Goal: Answer question/provide support: Share knowledge or assist other users

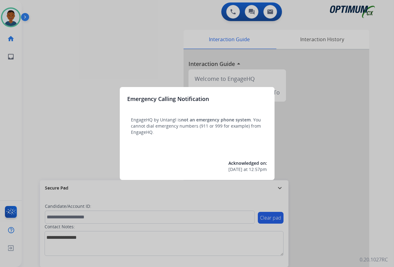
click at [344, 233] on div at bounding box center [197, 133] width 394 height 267
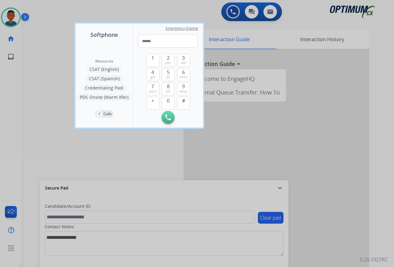
click at [338, 231] on div at bounding box center [197, 133] width 394 height 267
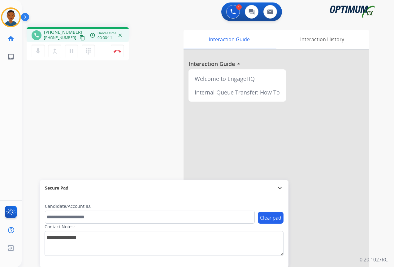
click at [80, 38] on mat-icon "content_copy" at bounding box center [83, 38] width 6 height 6
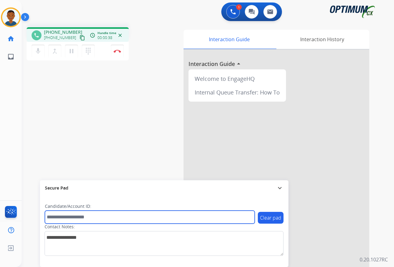
click at [60, 216] on input "text" at bounding box center [150, 216] width 210 height 13
paste input "*******"
type input "*******"
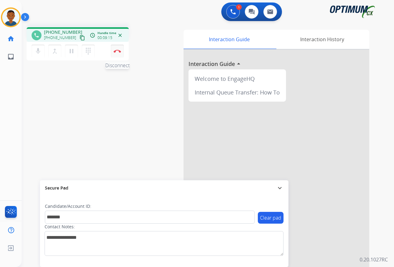
click at [116, 52] on img at bounding box center [117, 51] width 7 height 3
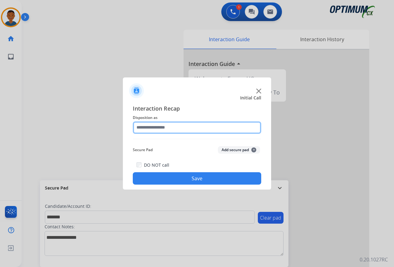
click at [141, 125] on input "text" at bounding box center [197, 127] width 128 height 12
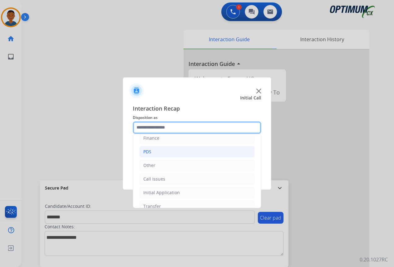
scroll to position [42, 0]
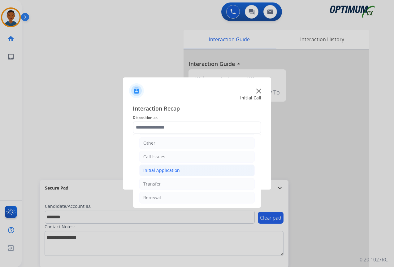
click at [154, 170] on div "Initial Application" at bounding box center [161, 170] width 37 height 6
click at [154, 169] on div "Initial Application" at bounding box center [161, 170] width 37 height 6
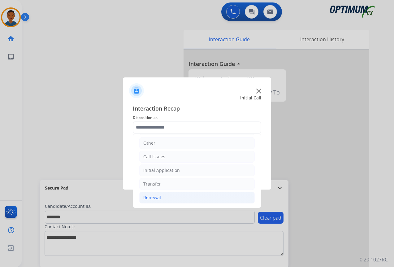
click at [152, 197] on div "Renewal" at bounding box center [152, 197] width 18 height 6
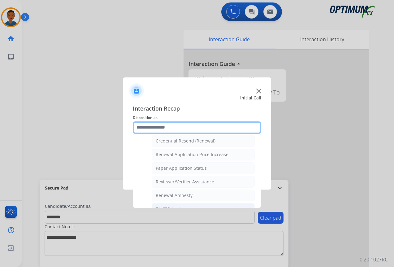
scroll to position [166, 0]
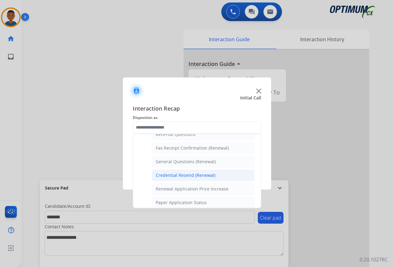
click at [165, 175] on div "Credential Resend (Renewal)" at bounding box center [186, 175] width 60 height 6
type input "**********"
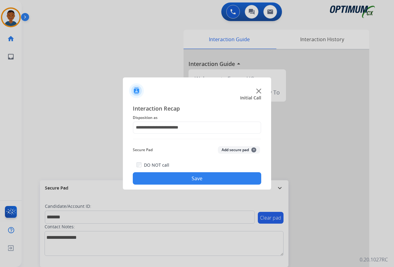
click at [229, 149] on button "Add secure pad +" at bounding box center [239, 149] width 42 height 7
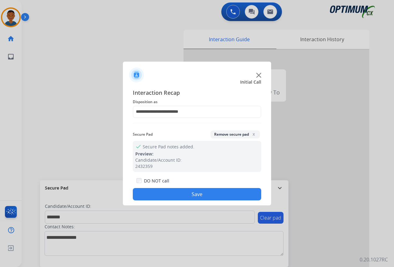
drag, startPoint x: 204, startPoint y: 193, endPoint x: 236, endPoint y: 185, distance: 33.4
click at [204, 193] on button "Save" at bounding box center [197, 194] width 128 height 12
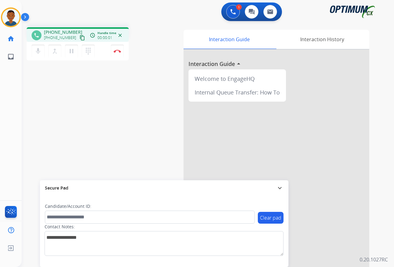
click at [80, 38] on mat-icon "content_copy" at bounding box center [83, 38] width 6 height 6
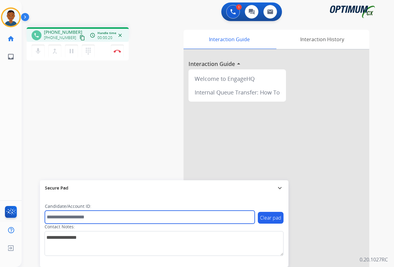
click at [76, 216] on input "text" at bounding box center [150, 216] width 210 height 13
paste input "*******"
type input "*******"
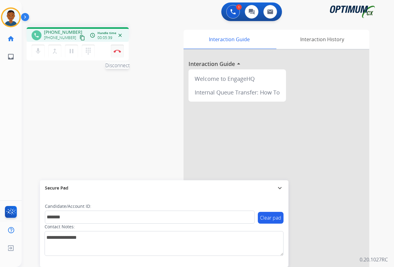
click at [117, 52] on img at bounding box center [117, 51] width 7 height 3
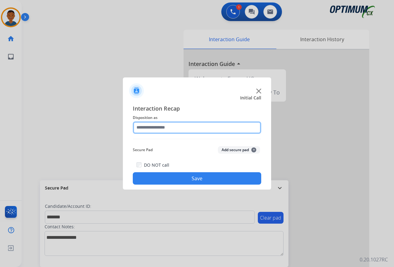
click at [144, 127] on input "text" at bounding box center [197, 127] width 128 height 12
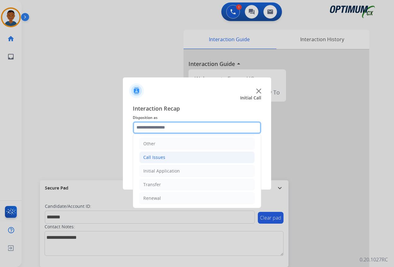
scroll to position [42, 0]
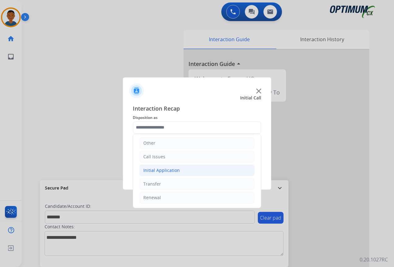
click at [149, 171] on div "Initial Application" at bounding box center [161, 170] width 37 height 6
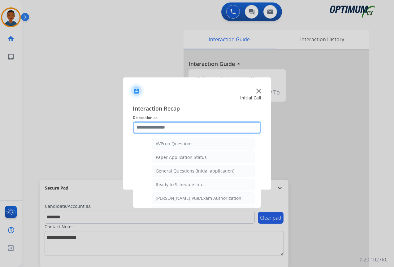
scroll to position [352, 0]
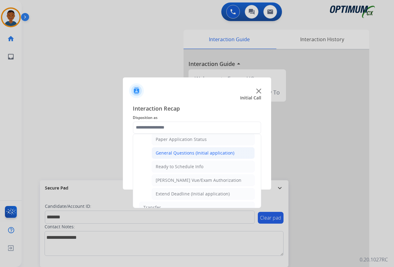
click at [163, 155] on div "General Questions (Initial application)" at bounding box center [195, 153] width 79 height 6
type input "**********"
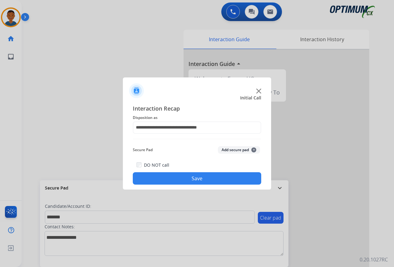
click at [228, 150] on button "Add secure pad +" at bounding box center [239, 149] width 42 height 7
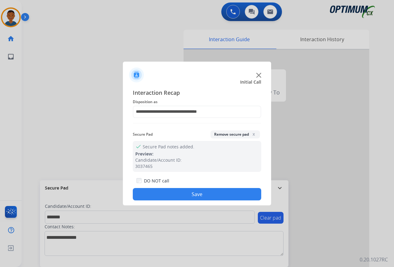
click at [212, 193] on button "Save" at bounding box center [197, 194] width 128 height 12
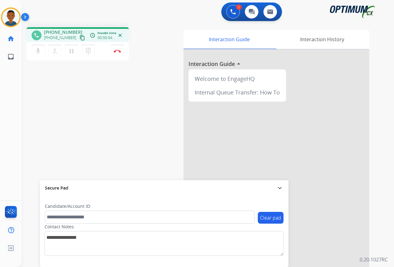
click at [80, 37] on mat-icon "content_copy" at bounding box center [83, 38] width 6 height 6
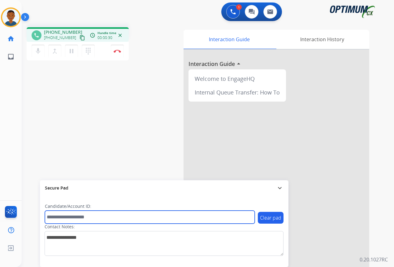
click at [73, 218] on input "text" at bounding box center [150, 216] width 210 height 13
paste input "*********"
type input "*********"
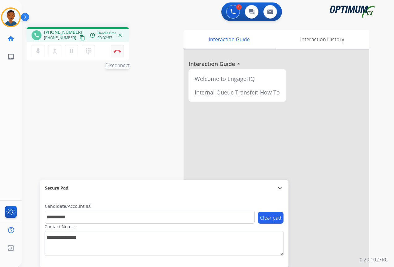
click at [117, 52] on img at bounding box center [117, 51] width 7 height 3
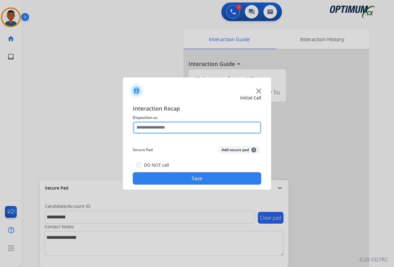
click at [144, 128] on input "text" at bounding box center [197, 127] width 128 height 12
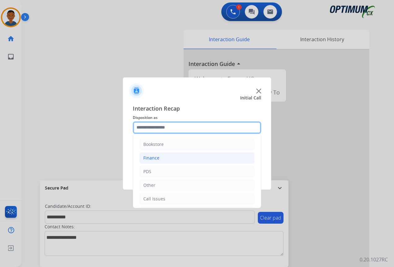
scroll to position [31, 0]
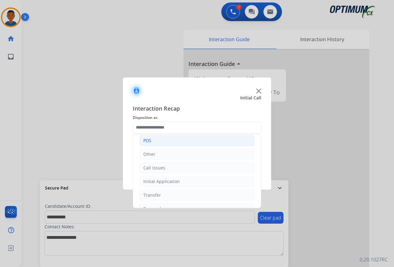
click at [148, 141] on div "PDS" at bounding box center [147, 140] width 8 height 6
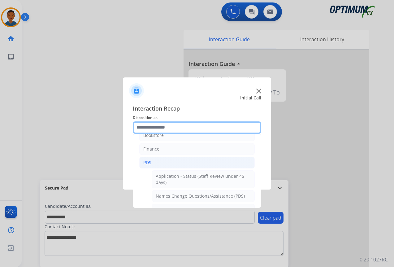
scroll to position [0, 0]
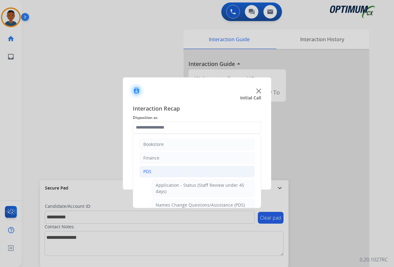
click at [147, 171] on div "PDS" at bounding box center [147, 171] width 8 height 6
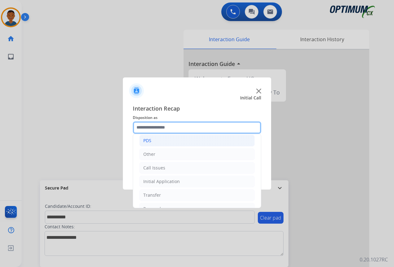
scroll to position [42, 0]
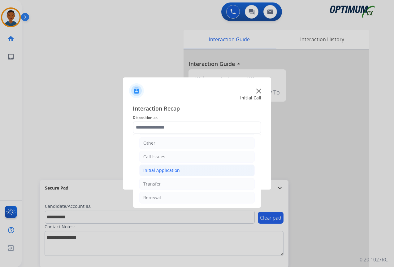
click at [147, 169] on div "Initial Application" at bounding box center [161, 170] width 37 height 6
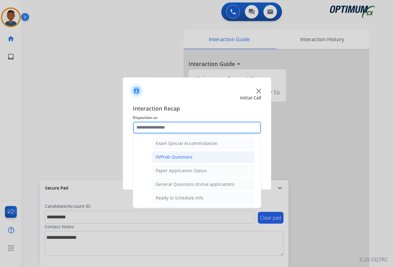
scroll to position [321, 0]
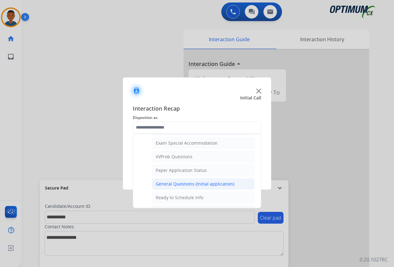
click at [159, 181] on div "General Questions (Initial application)" at bounding box center [195, 184] width 79 height 6
type input "**********"
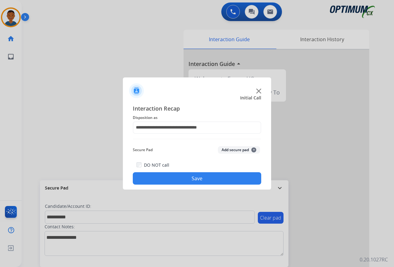
click at [223, 149] on button "Add secure pad +" at bounding box center [239, 149] width 42 height 7
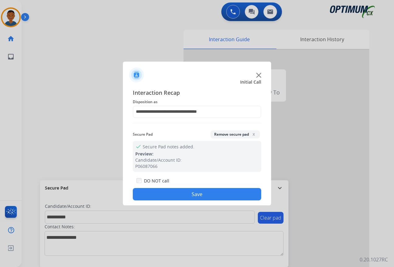
click at [192, 194] on button "Save" at bounding box center [197, 194] width 128 height 12
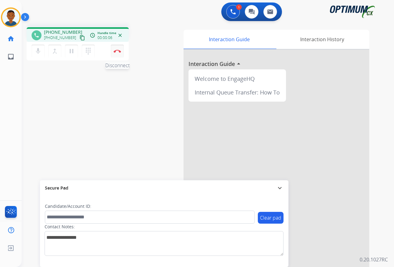
click at [119, 56] on button "Disconnect" at bounding box center [117, 51] width 13 height 13
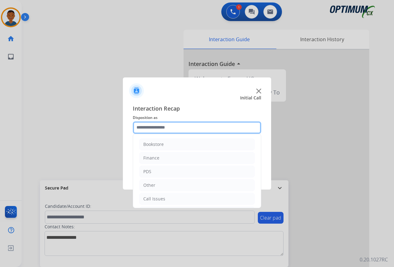
click at [151, 127] on input "text" at bounding box center [197, 127] width 128 height 12
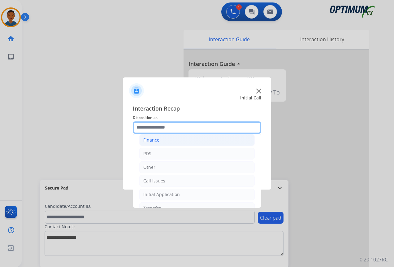
scroll to position [42, 0]
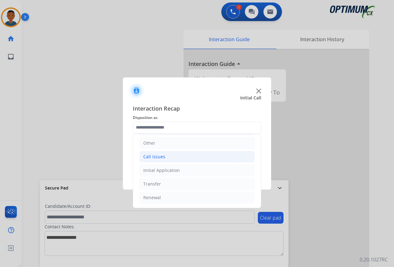
click at [150, 156] on div "Call Issues" at bounding box center [154, 157] width 22 height 6
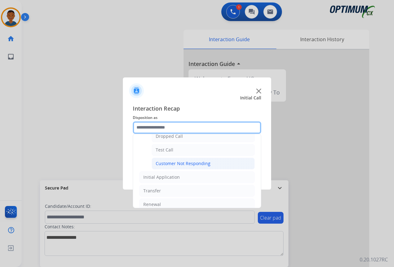
scroll to position [104, 0]
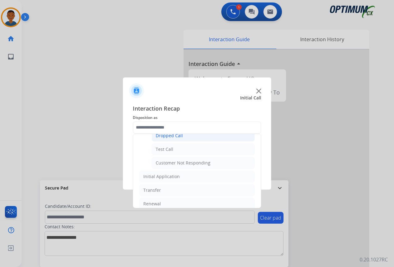
click at [165, 136] on div "Dropped Call" at bounding box center [169, 135] width 27 height 6
type input "**********"
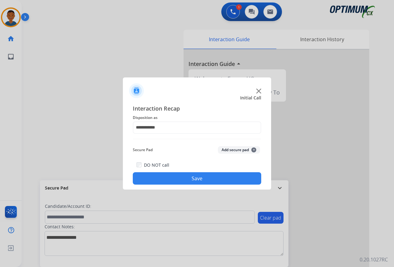
click at [216, 179] on button "Save" at bounding box center [197, 178] width 128 height 12
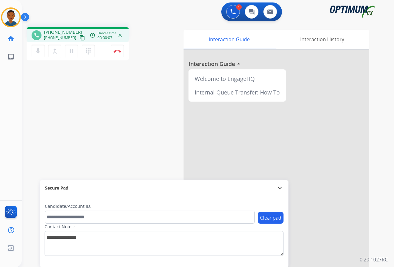
click at [80, 38] on mat-icon "content_copy" at bounding box center [83, 38] width 6 height 6
click at [116, 51] on img at bounding box center [117, 51] width 7 height 3
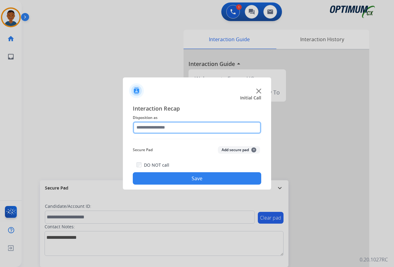
click at [140, 128] on input "text" at bounding box center [197, 127] width 128 height 12
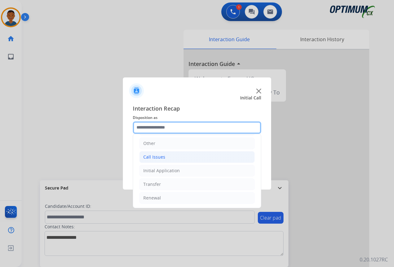
scroll to position [42, 0]
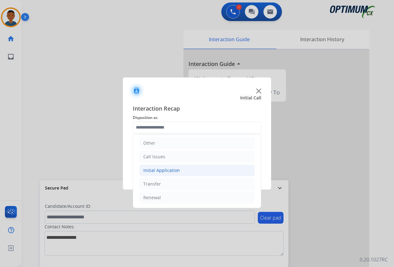
click at [155, 169] on div "Initial Application" at bounding box center [161, 170] width 37 height 6
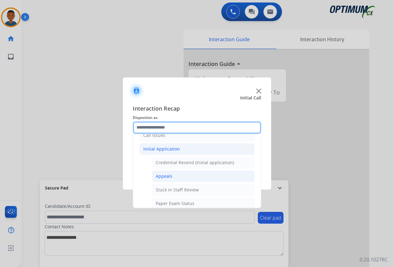
scroll to position [73, 0]
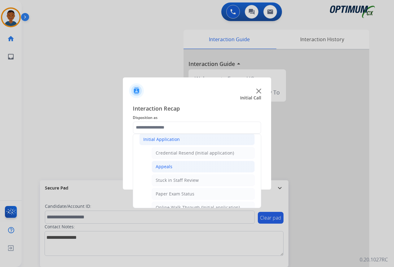
click at [159, 167] on div "Appeals" at bounding box center [164, 166] width 17 height 6
type input "*******"
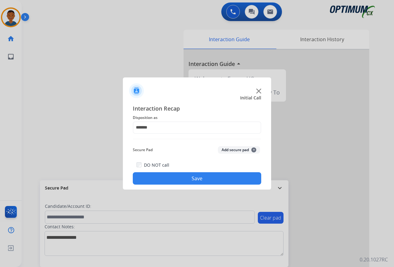
click at [187, 177] on button "Save" at bounding box center [197, 178] width 128 height 12
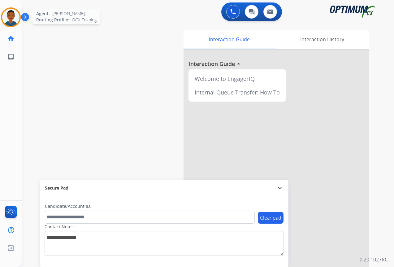
click at [14, 20] on img at bounding box center [10, 17] width 17 height 17
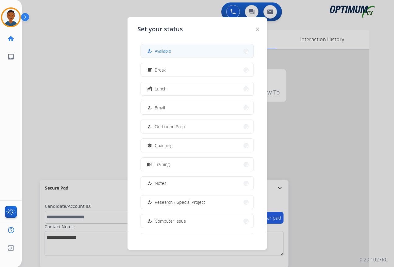
click at [190, 54] on button "how_to_reg Available" at bounding box center [197, 50] width 113 height 13
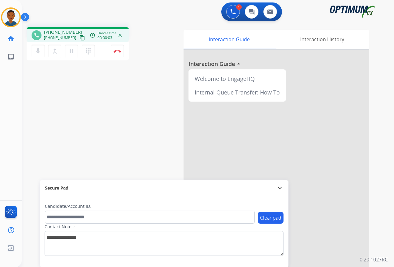
click at [80, 38] on mat-icon "content_copy" at bounding box center [83, 38] width 6 height 6
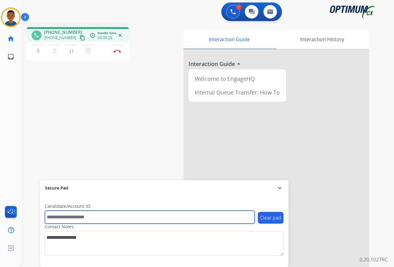
click at [65, 219] on input "text" at bounding box center [150, 216] width 210 height 13
paste input "*******"
type input "*******"
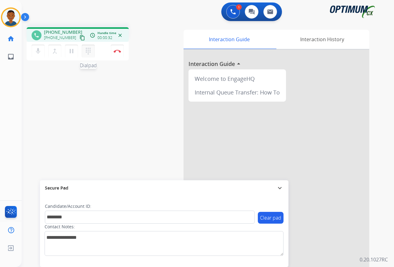
click at [87, 50] on mat-icon "dialpad" at bounding box center [87, 50] width 7 height 7
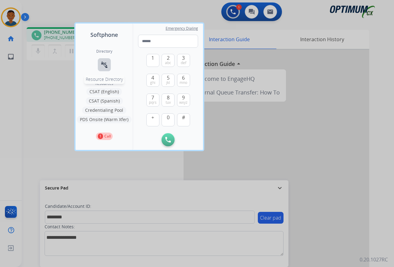
click at [104, 63] on mat-icon "connect_without_contact" at bounding box center [104, 64] width 7 height 7
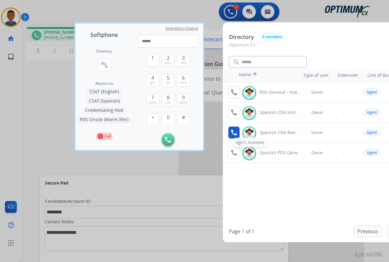
click at [234, 133] on mat-icon "call" at bounding box center [233, 132] width 7 height 7
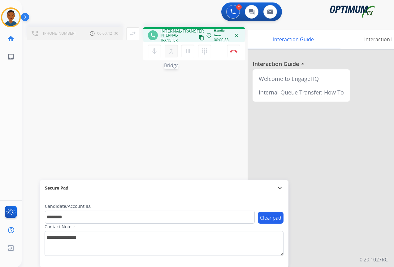
click at [171, 53] on mat-icon "merge_type" at bounding box center [170, 50] width 7 height 7
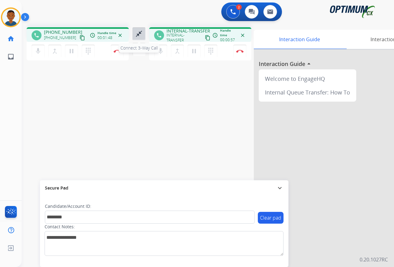
click at [137, 36] on mat-icon "close_fullscreen" at bounding box center [138, 33] width 7 height 7
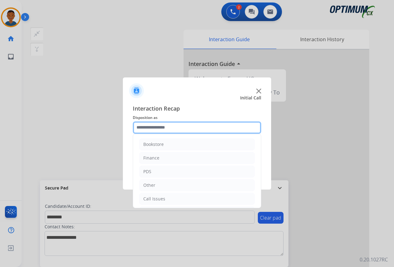
click at [148, 127] on input "text" at bounding box center [197, 127] width 128 height 12
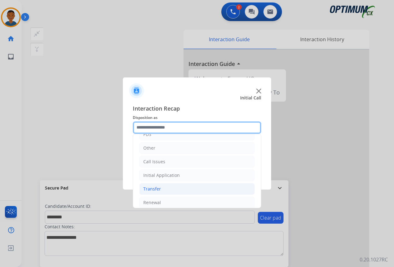
scroll to position [42, 0]
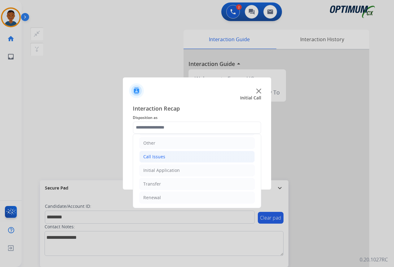
click at [148, 158] on div "Call Issues" at bounding box center [154, 157] width 22 height 6
click at [161, 184] on div "Wrong Number/Wrong Department" at bounding box center [193, 184] width 74 height 6
type input "**********"
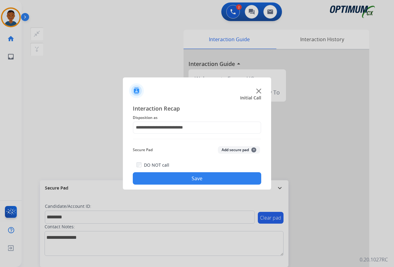
click at [229, 149] on button "Add secure pad +" at bounding box center [239, 149] width 42 height 7
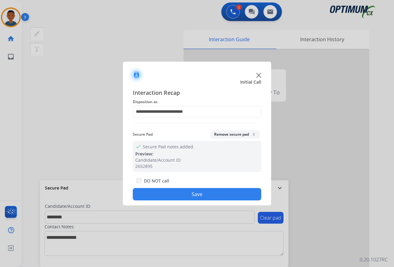
click at [201, 193] on button "Save" at bounding box center [197, 194] width 128 height 12
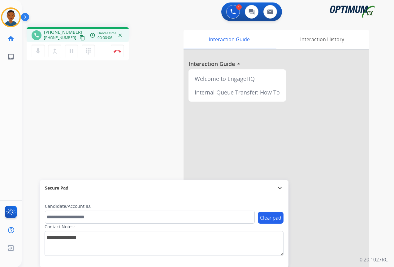
click at [80, 38] on mat-icon "content_copy" at bounding box center [83, 38] width 6 height 6
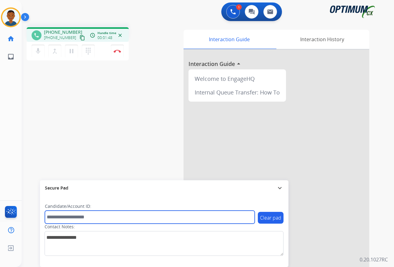
click at [67, 219] on input "text" at bounding box center [150, 216] width 210 height 13
paste input "*******"
type input "*******"
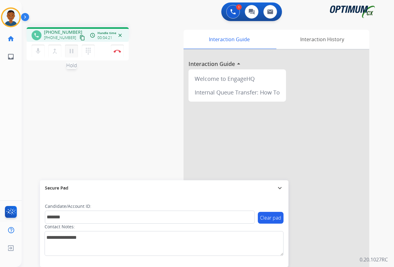
click at [73, 52] on mat-icon "pause" at bounding box center [71, 50] width 7 height 7
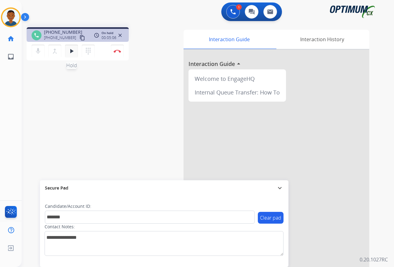
click at [71, 52] on mat-icon "play_arrow" at bounding box center [71, 50] width 7 height 7
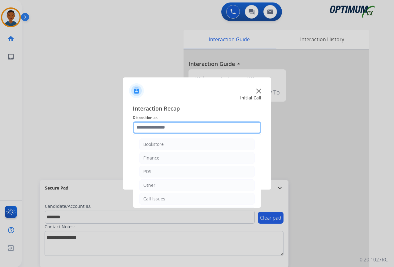
click at [144, 127] on input "text" at bounding box center [197, 127] width 128 height 12
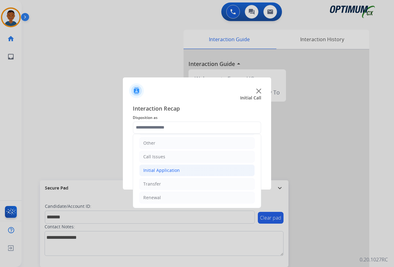
click at [158, 170] on div "Initial Application" at bounding box center [161, 170] width 37 height 6
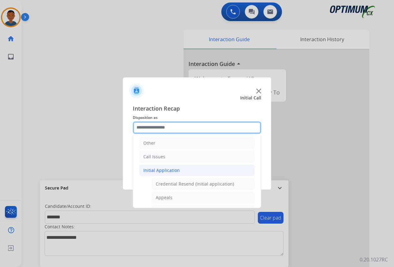
scroll to position [73, 0]
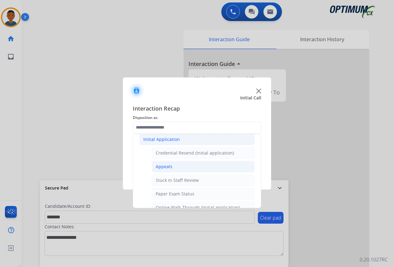
click at [162, 166] on div "Appeals" at bounding box center [164, 166] width 17 height 6
type input "*******"
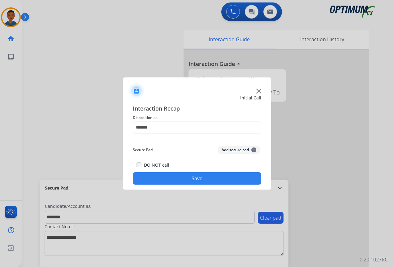
click at [235, 150] on button "Add secure pad +" at bounding box center [239, 149] width 42 height 7
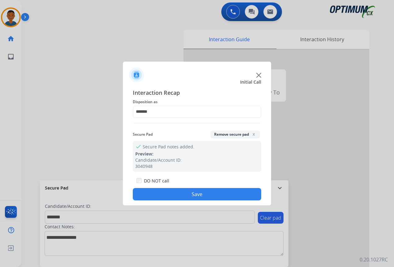
drag, startPoint x: 218, startPoint y: 192, endPoint x: 239, endPoint y: 187, distance: 21.6
click at [219, 193] on button "Save" at bounding box center [197, 194] width 128 height 12
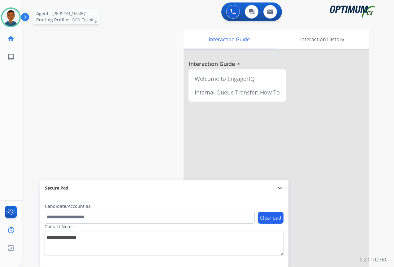
click at [15, 18] on img at bounding box center [10, 17] width 17 height 17
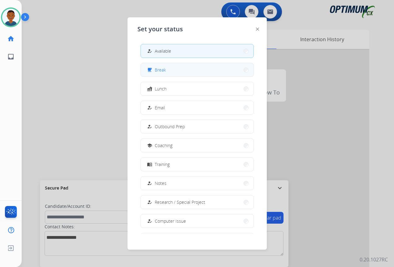
click at [158, 67] on span "Break" at bounding box center [160, 70] width 11 height 6
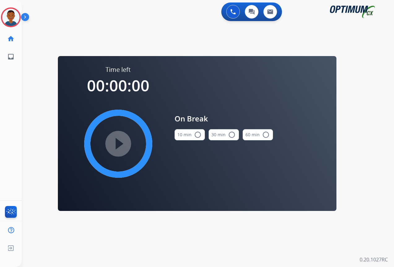
click at [194, 135] on mat-icon "radio_button_unchecked" at bounding box center [197, 134] width 7 height 7
drag, startPoint x: 117, startPoint y: 141, endPoint x: 158, endPoint y: 143, distance: 41.5
click at [117, 141] on mat-icon "play_circle_filled" at bounding box center [118, 143] width 7 height 7
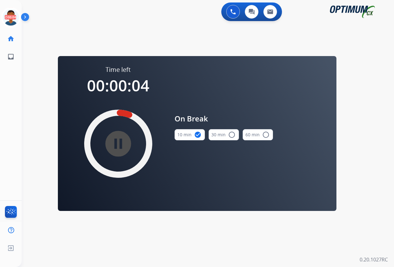
drag, startPoint x: 13, startPoint y: 15, endPoint x: 30, endPoint y: 19, distance: 17.3
click at [13, 15] on icon at bounding box center [11, 17] width 20 height 20
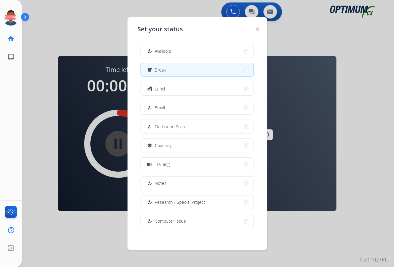
click at [157, 50] on span "Available" at bounding box center [163, 51] width 16 height 6
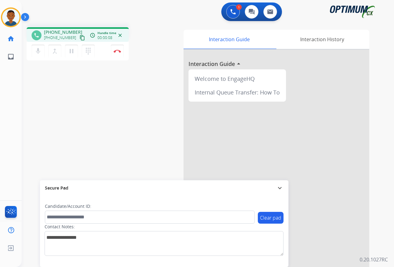
click at [80, 38] on mat-icon "content_copy" at bounding box center [83, 38] width 6 height 6
click at [116, 54] on button "Disconnect" at bounding box center [117, 51] width 13 height 13
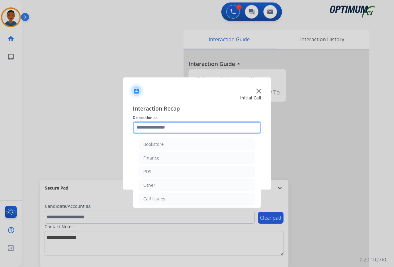
click at [147, 126] on input "text" at bounding box center [197, 127] width 128 height 12
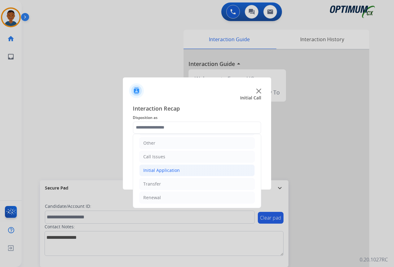
click at [153, 170] on div "Initial Application" at bounding box center [161, 170] width 37 height 6
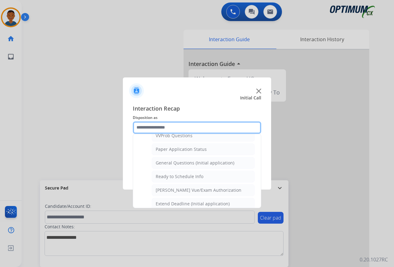
scroll to position [352, 0]
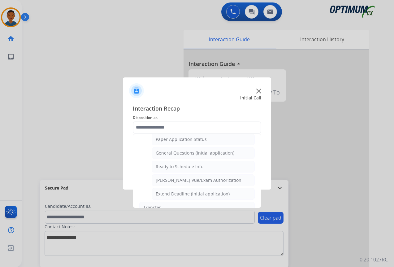
click at [164, 150] on div "General Questions (Initial application)" at bounding box center [195, 153] width 79 height 6
type input "**********"
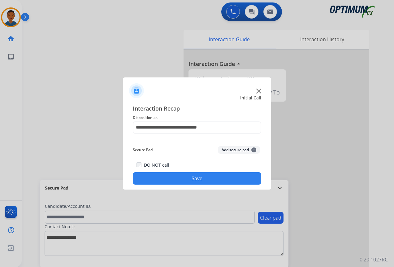
click at [201, 177] on button "Save" at bounding box center [197, 178] width 128 height 12
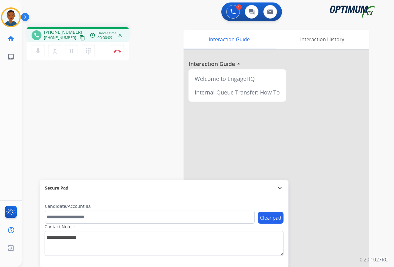
click at [80, 38] on mat-icon "content_copy" at bounding box center [83, 38] width 6 height 6
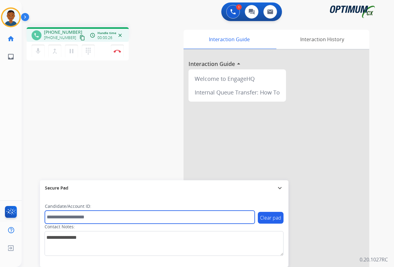
click at [57, 215] on input "text" at bounding box center [150, 216] width 210 height 13
paste input "*******"
type input "*******"
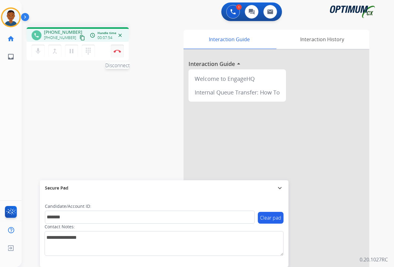
click at [118, 53] on button "Disconnect" at bounding box center [117, 51] width 13 height 13
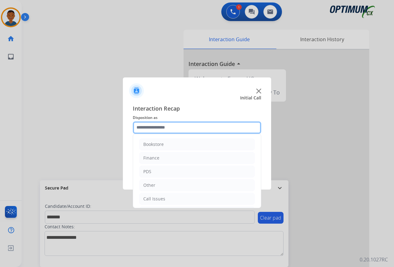
click at [142, 127] on input "text" at bounding box center [197, 127] width 128 height 12
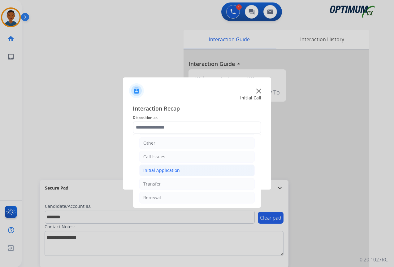
click at [152, 169] on div "Initial Application" at bounding box center [161, 170] width 37 height 6
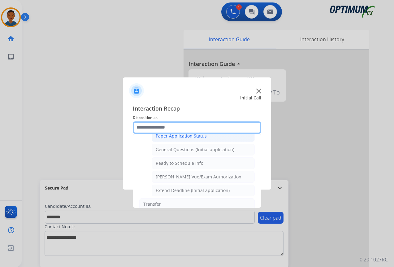
scroll to position [344, 0]
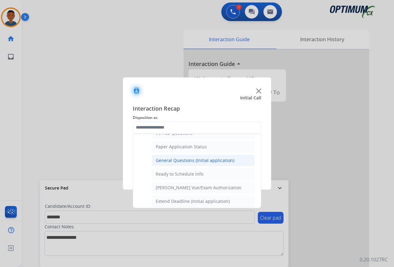
click at [160, 161] on div "General Questions (Initial application)" at bounding box center [195, 160] width 79 height 6
type input "**********"
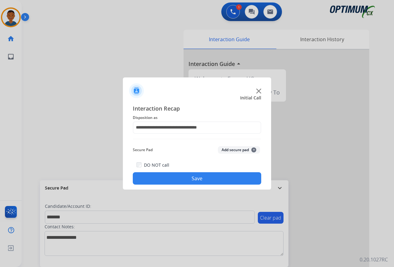
click at [224, 149] on button "Add secure pad +" at bounding box center [239, 149] width 42 height 7
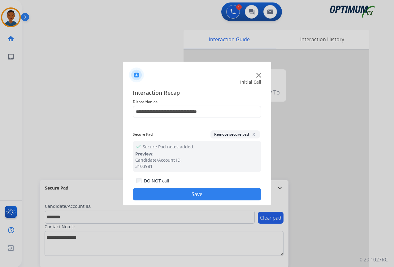
click at [211, 189] on button "Save" at bounding box center [197, 194] width 128 height 12
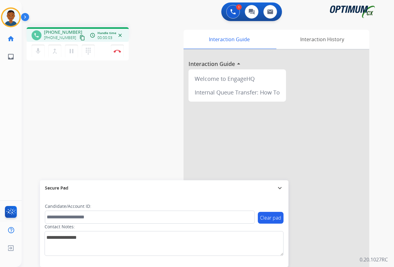
click at [80, 39] on mat-icon "content_copy" at bounding box center [83, 38] width 6 height 6
click at [119, 50] on img at bounding box center [117, 51] width 7 height 3
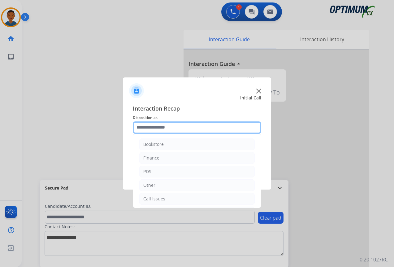
click at [145, 128] on input "text" at bounding box center [197, 127] width 128 height 12
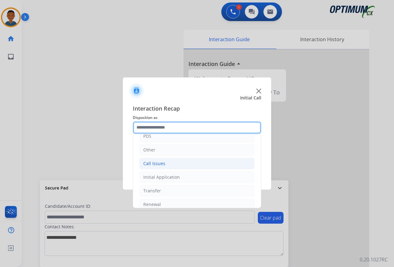
scroll to position [42, 0]
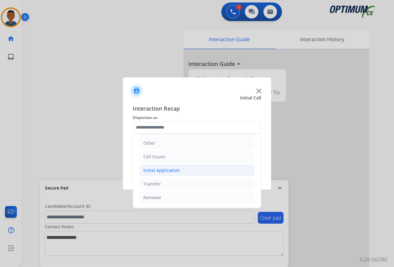
click at [150, 170] on div "Initial Application" at bounding box center [161, 170] width 37 height 6
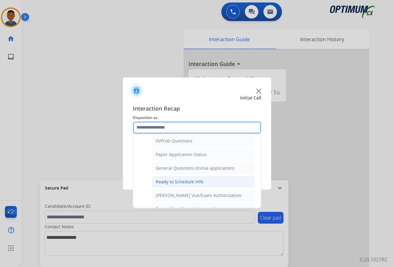
scroll to position [352, 0]
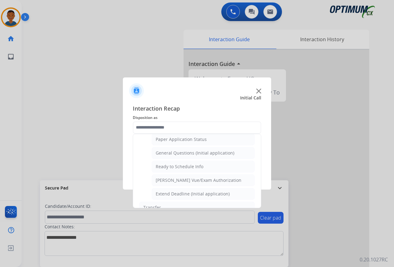
click at [172, 151] on div "General Questions (Initial application)" at bounding box center [195, 153] width 79 height 6
type input "**********"
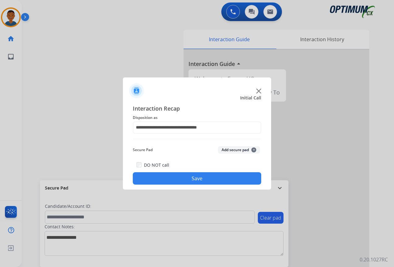
click at [207, 176] on button "Save" at bounding box center [197, 178] width 128 height 12
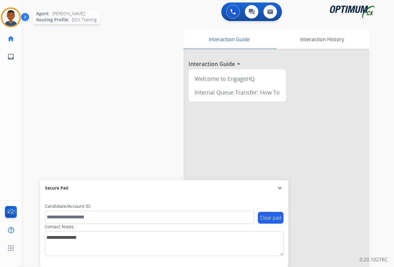
click at [14, 19] on img at bounding box center [10, 17] width 17 height 17
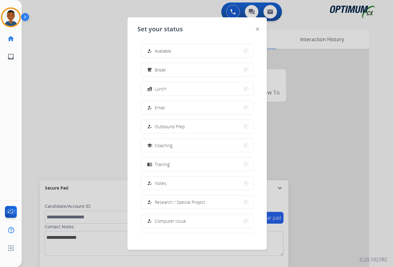
click at [157, 49] on span "Available" at bounding box center [163, 51] width 16 height 6
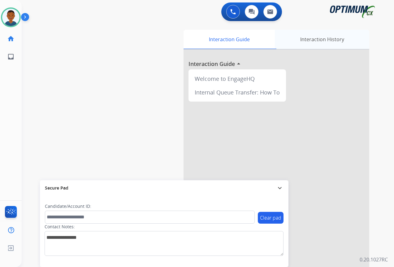
click at [330, 37] on div "Interaction History" at bounding box center [322, 39] width 94 height 19
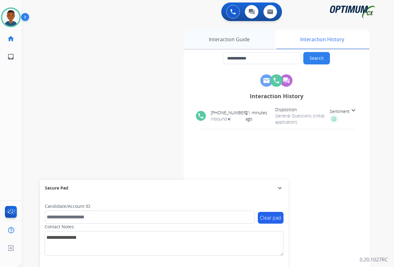
click at [222, 38] on div "Interaction Guide" at bounding box center [229, 39] width 91 height 19
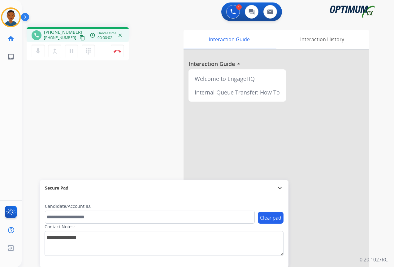
click at [80, 38] on mat-icon "content_copy" at bounding box center [83, 38] width 6 height 6
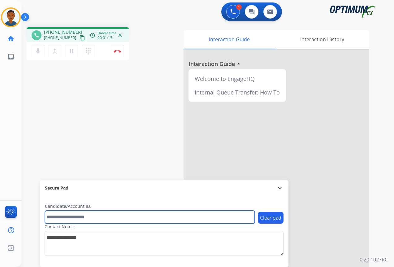
click at [58, 215] on input "text" at bounding box center [150, 216] width 210 height 13
paste input "*******"
type input "*******"
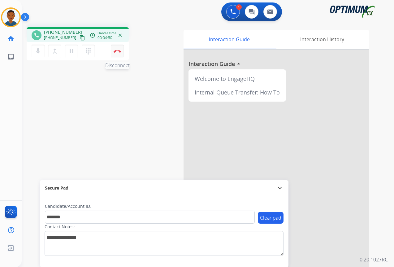
click at [118, 51] on img at bounding box center [117, 51] width 7 height 3
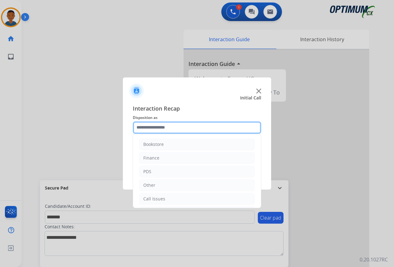
click at [149, 127] on input "text" at bounding box center [197, 127] width 128 height 12
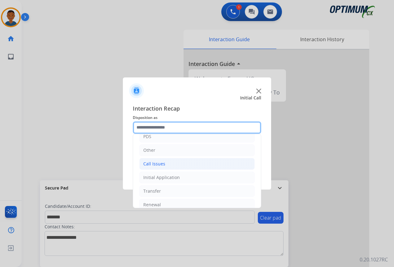
scroll to position [42, 0]
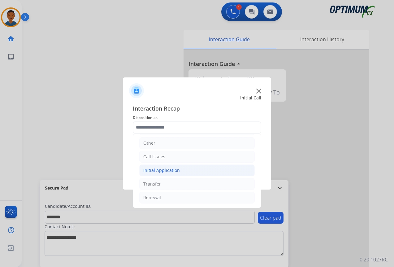
click at [151, 171] on div "Initial Application" at bounding box center [161, 170] width 37 height 6
click at [163, 197] on div "Appeals" at bounding box center [164, 197] width 17 height 6
type input "*******"
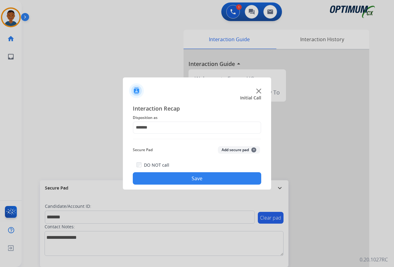
click at [224, 150] on button "Add secure pad +" at bounding box center [239, 149] width 42 height 7
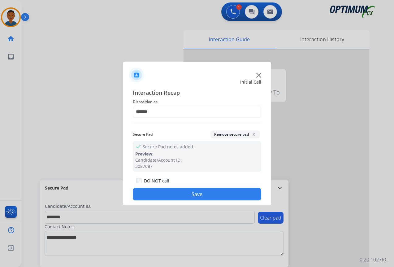
click at [189, 191] on button "Save" at bounding box center [197, 194] width 128 height 12
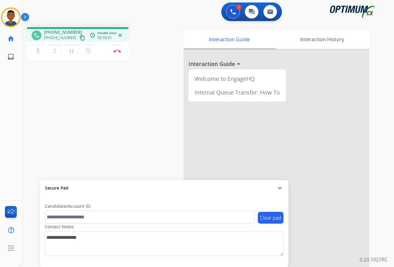
click at [80, 37] on mat-icon "content_copy" at bounding box center [83, 38] width 6 height 6
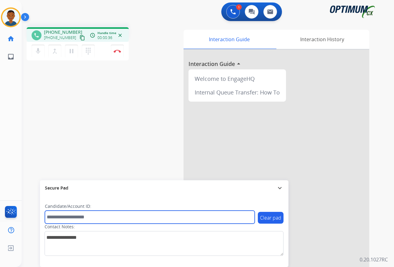
click at [59, 215] on input "text" at bounding box center [150, 216] width 210 height 13
paste input "*******"
type input "*******"
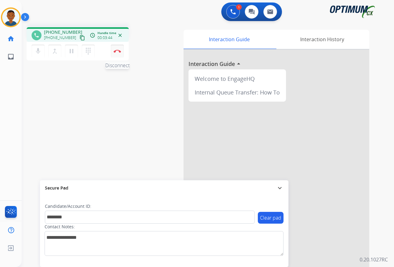
click at [117, 51] on img at bounding box center [117, 51] width 7 height 3
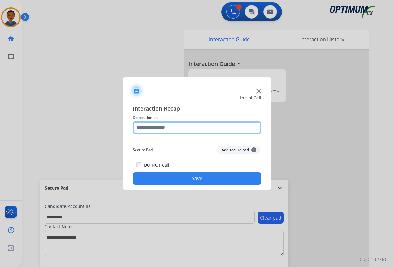
click at [148, 128] on input "text" at bounding box center [197, 127] width 128 height 12
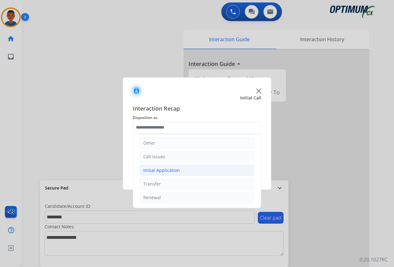
click at [155, 170] on div "Initial Application" at bounding box center [161, 170] width 37 height 6
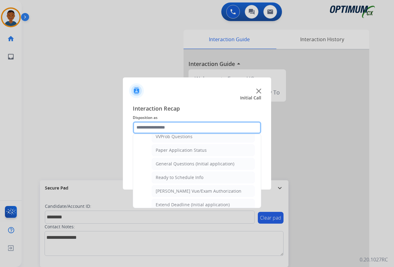
scroll to position [352, 0]
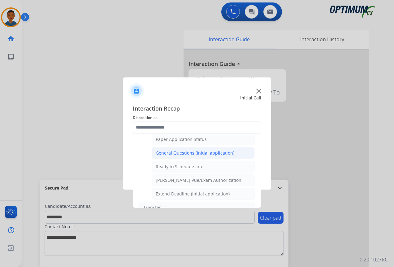
click at [164, 151] on div "General Questions (Initial application)" at bounding box center [195, 153] width 79 height 6
type input "**********"
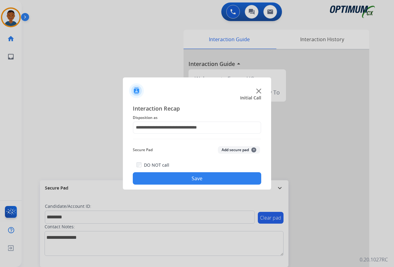
click at [229, 150] on button "Add secure pad +" at bounding box center [239, 149] width 42 height 7
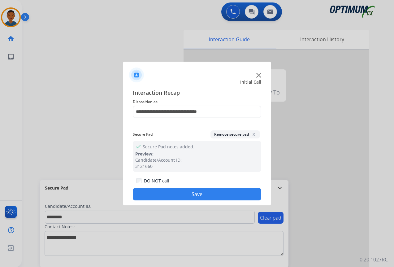
click at [222, 198] on button "Save" at bounding box center [197, 194] width 128 height 12
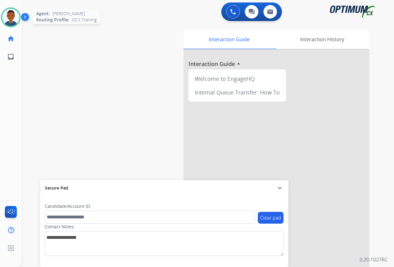
click at [12, 21] on img at bounding box center [10, 17] width 17 height 17
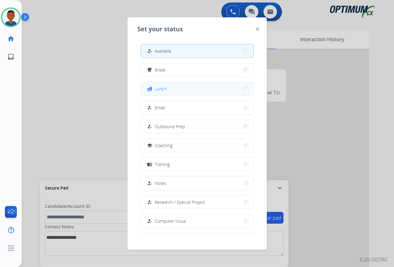
click at [161, 90] on span "Lunch" at bounding box center [161, 88] width 12 height 6
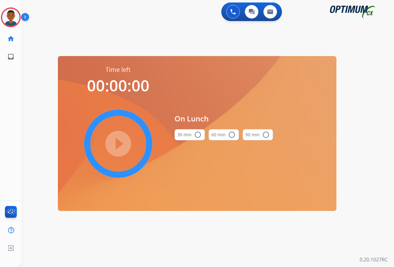
click at [198, 134] on mat-icon "radio_button_unchecked" at bounding box center [197, 134] width 7 height 7
click at [119, 145] on mat-icon "play_circle_filled" at bounding box center [118, 143] width 7 height 7
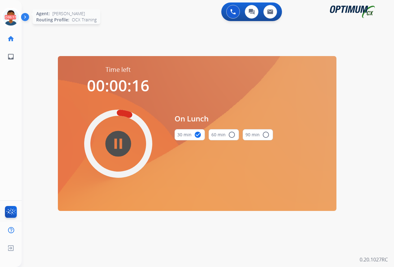
click at [9, 17] on icon at bounding box center [11, 17] width 20 height 20
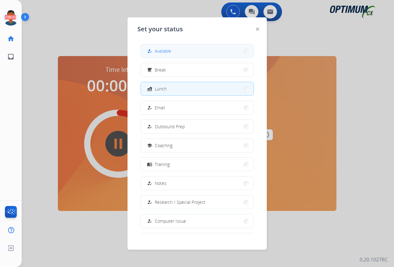
click at [166, 53] on span "Available" at bounding box center [163, 51] width 16 height 6
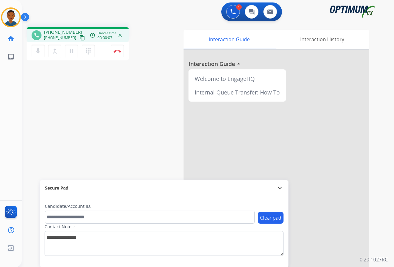
click at [80, 39] on mat-icon "content_copy" at bounding box center [83, 38] width 6 height 6
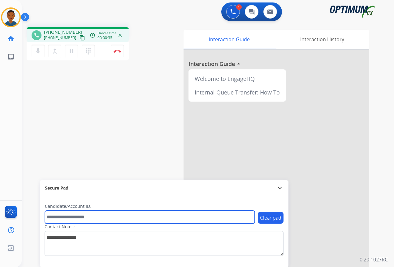
click at [76, 216] on input "text" at bounding box center [150, 216] width 210 height 13
paste input "*******"
type input "*******"
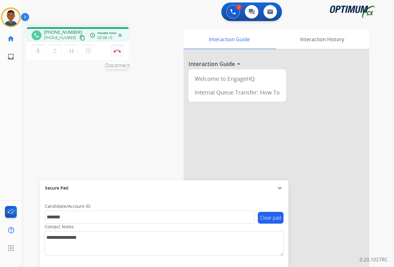
click at [117, 50] on img at bounding box center [117, 51] width 7 height 3
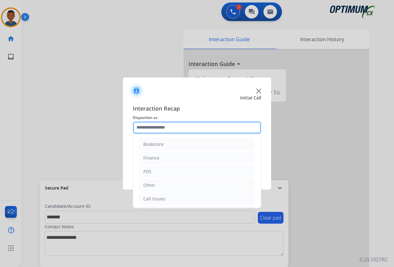
click at [149, 128] on input "text" at bounding box center [197, 127] width 128 height 12
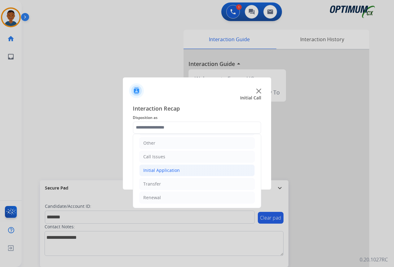
click at [148, 169] on div "Initial Application" at bounding box center [161, 170] width 37 height 6
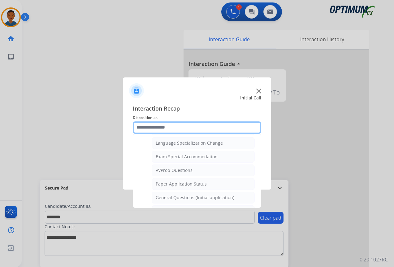
scroll to position [321, 0]
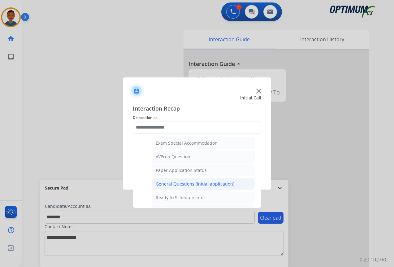
click at [164, 182] on div "General Questions (Initial application)" at bounding box center [195, 184] width 79 height 6
type input "**********"
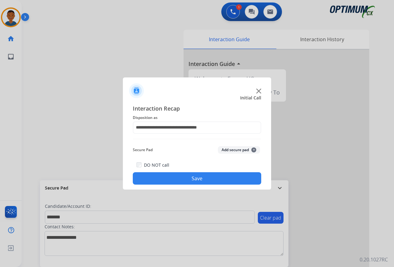
click at [224, 150] on button "Add secure pad +" at bounding box center [239, 149] width 42 height 7
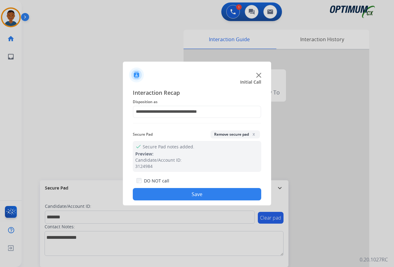
click at [209, 190] on button "Save" at bounding box center [197, 194] width 128 height 12
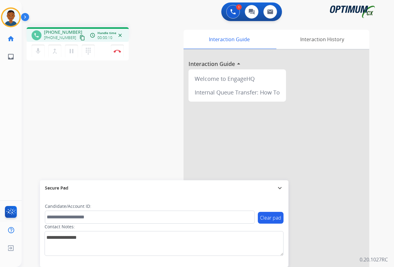
click at [80, 39] on mat-icon "content_copy" at bounding box center [83, 38] width 6 height 6
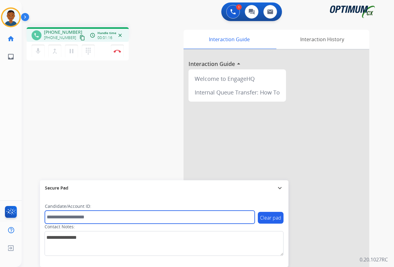
click at [85, 220] on input "text" at bounding box center [150, 216] width 210 height 13
paste input "*******"
type input "*******"
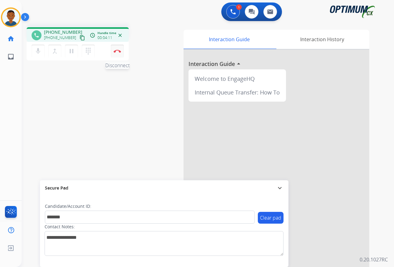
click at [118, 52] on img at bounding box center [117, 51] width 7 height 3
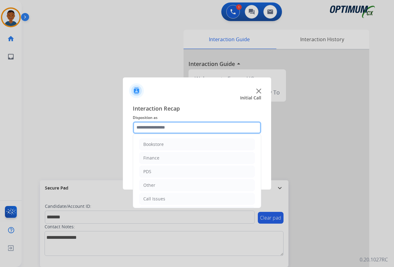
click at [144, 125] on input "text" at bounding box center [197, 127] width 128 height 12
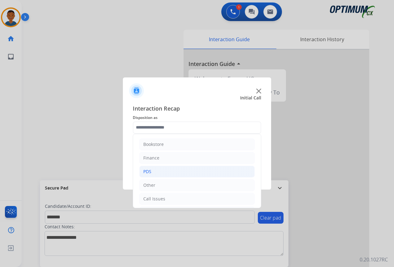
click at [150, 170] on div "PDS" at bounding box center [147, 171] width 8 height 6
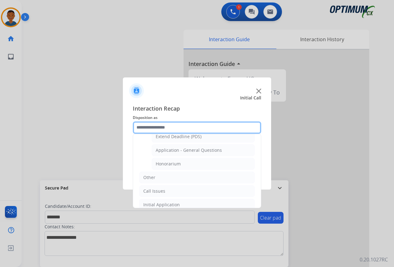
scroll to position [186, 0]
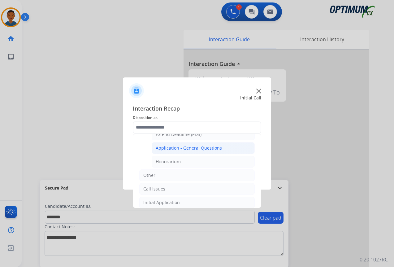
click at [171, 147] on div "Application - General Questions" at bounding box center [189, 148] width 66 height 6
type input "**********"
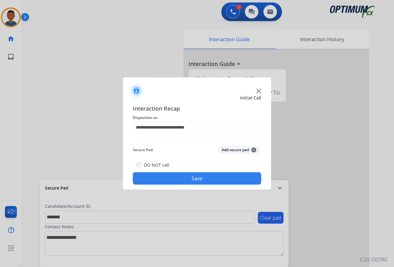
click at [228, 149] on button "Add secure pad +" at bounding box center [239, 149] width 42 height 7
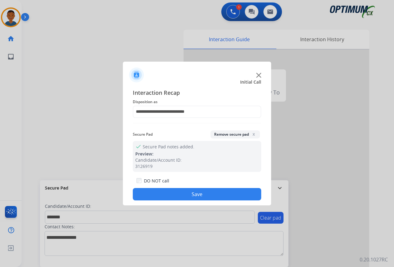
click at [207, 193] on button "Save" at bounding box center [197, 194] width 128 height 12
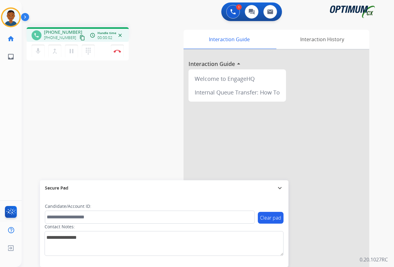
click at [80, 38] on mat-icon "content_copy" at bounding box center [83, 38] width 6 height 6
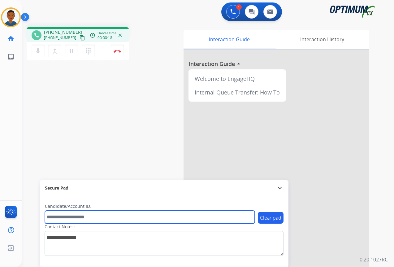
click at [63, 218] on input "text" at bounding box center [150, 216] width 210 height 13
paste input "*******"
type input "*******"
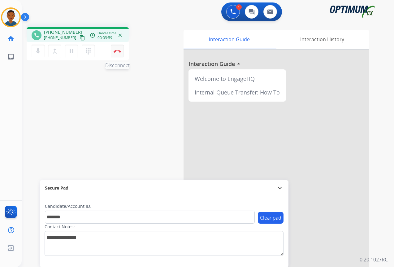
click at [119, 52] on img at bounding box center [117, 51] width 7 height 3
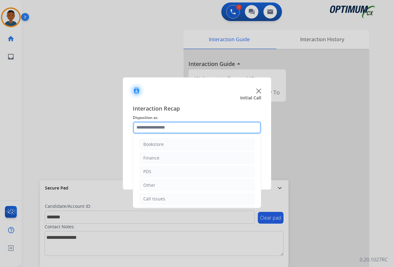
click at [163, 130] on input "text" at bounding box center [197, 127] width 128 height 12
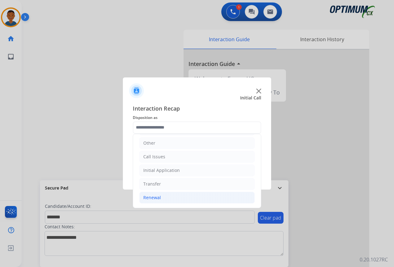
click at [149, 197] on div "Renewal" at bounding box center [152, 197] width 18 height 6
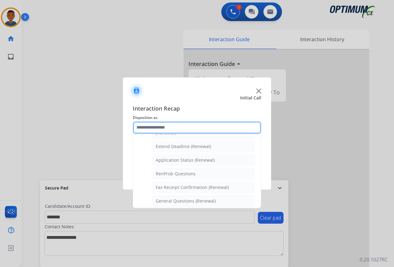
scroll to position [135, 0]
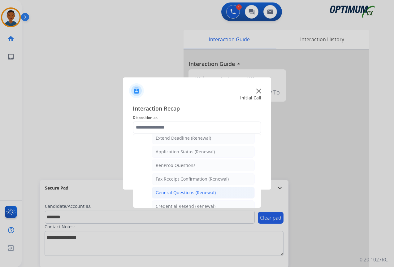
click at [167, 193] on div "General Questions (Renewal)" at bounding box center [186, 192] width 60 height 6
type input "**********"
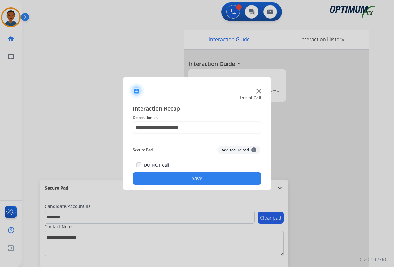
click at [230, 149] on button "Add secure pad +" at bounding box center [239, 149] width 42 height 7
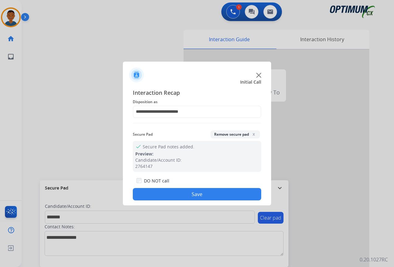
drag, startPoint x: 215, startPoint y: 193, endPoint x: 378, endPoint y: 202, distance: 163.1
click at [216, 193] on button "Save" at bounding box center [197, 194] width 128 height 12
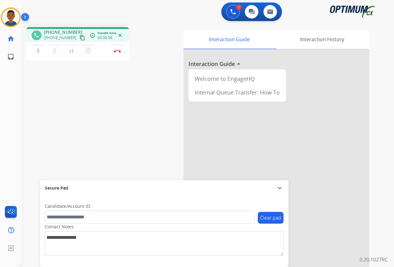
click at [80, 38] on mat-icon "content_copy" at bounding box center [83, 38] width 6 height 6
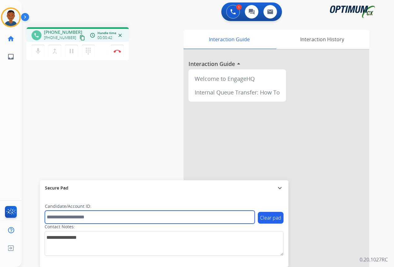
click at [67, 215] on input "text" at bounding box center [150, 216] width 210 height 13
paste input "*******"
type input "*******"
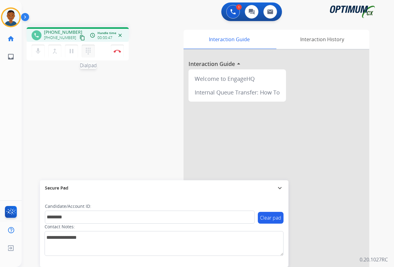
click at [90, 50] on mat-icon "dialpad" at bounding box center [87, 50] width 7 height 7
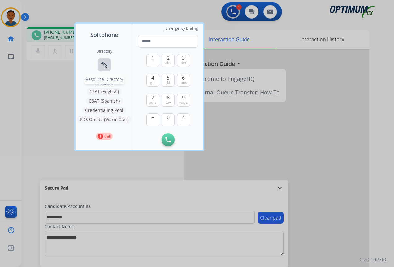
click at [102, 62] on mat-icon "connect_without_contact" at bounding box center [104, 64] width 7 height 7
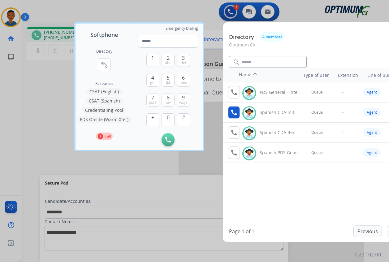
click at [231, 114] on mat-icon "call" at bounding box center [233, 112] width 7 height 7
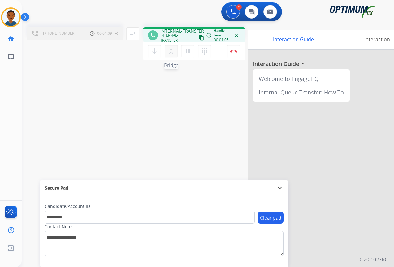
click at [171, 52] on mat-icon "merge_type" at bounding box center [170, 50] width 7 height 7
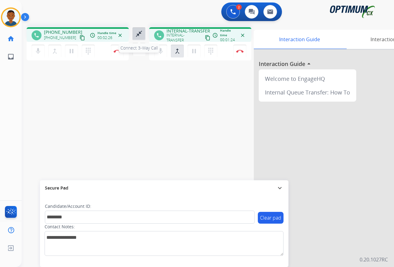
click at [140, 37] on mat-icon "close_fullscreen" at bounding box center [138, 33] width 7 height 7
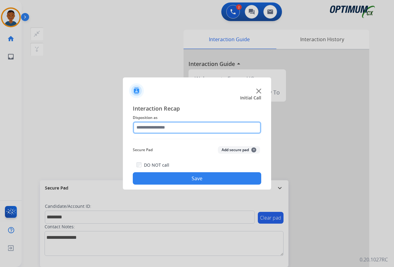
click at [168, 127] on input "text" at bounding box center [197, 127] width 128 height 12
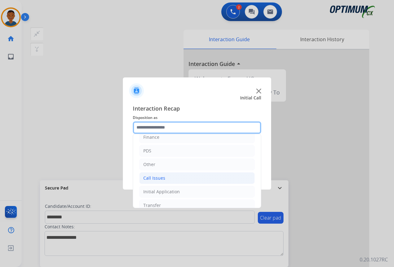
scroll to position [42, 0]
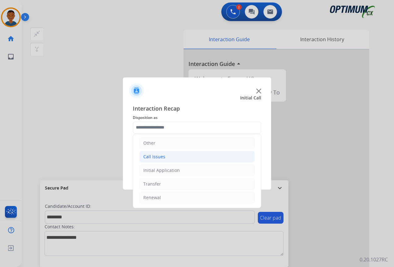
click at [150, 160] on li "Call Issues" at bounding box center [196, 157] width 115 height 12
click at [192, 184] on div "Wrong Number/Wrong Department" at bounding box center [193, 184] width 74 height 6
type input "**********"
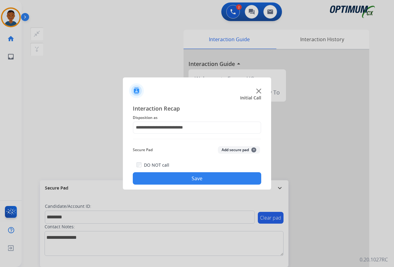
click at [228, 150] on button "Add secure pad +" at bounding box center [239, 149] width 42 height 7
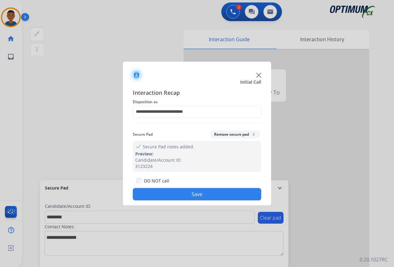
click at [206, 192] on button "Save" at bounding box center [197, 194] width 128 height 12
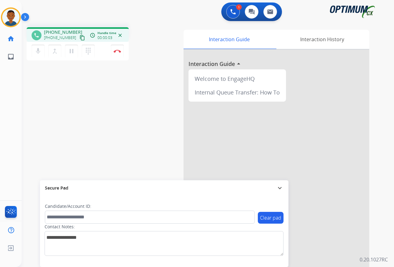
click at [80, 38] on mat-icon "content_copy" at bounding box center [83, 38] width 6 height 6
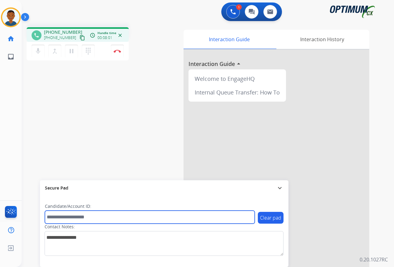
click at [76, 218] on input "text" at bounding box center [150, 216] width 210 height 13
paste input "*******"
type input "*******"
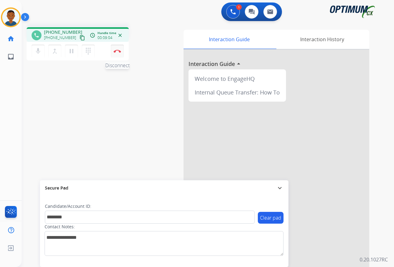
click at [117, 54] on button "Disconnect" at bounding box center [117, 51] width 13 height 13
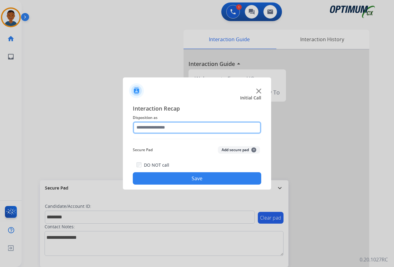
click at [146, 126] on input "text" at bounding box center [197, 127] width 128 height 12
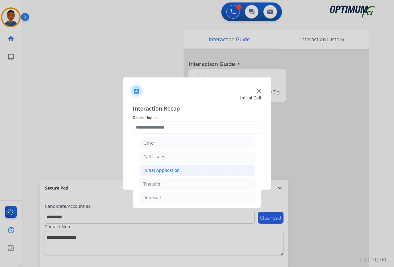
click at [149, 171] on div "Initial Application" at bounding box center [161, 170] width 37 height 6
click at [158, 199] on div "Appeals" at bounding box center [164, 197] width 17 height 6
type input "*******"
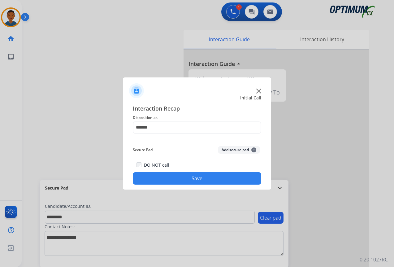
click at [229, 149] on button "Add secure pad +" at bounding box center [239, 149] width 42 height 7
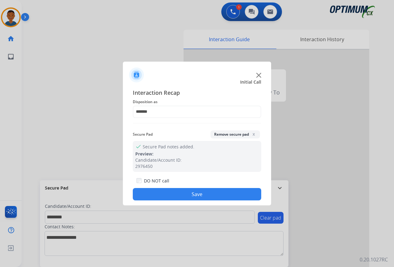
click at [190, 192] on button "Save" at bounding box center [197, 194] width 128 height 12
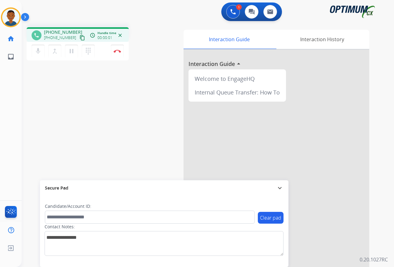
click at [80, 39] on mat-icon "content_copy" at bounding box center [83, 38] width 6 height 6
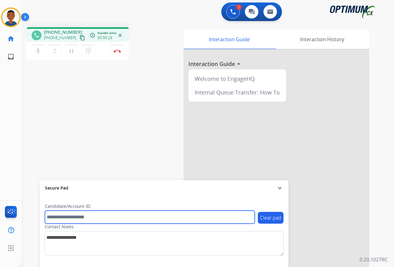
click at [72, 218] on input "text" at bounding box center [150, 216] width 210 height 13
paste input "*******"
type input "*******"
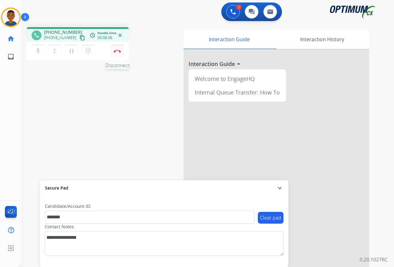
click at [118, 50] on img at bounding box center [117, 51] width 7 height 3
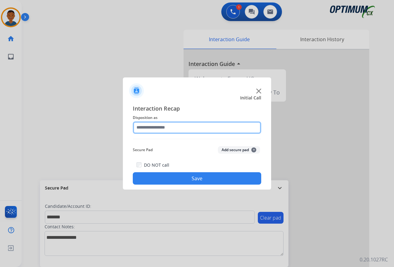
click at [141, 127] on input "text" at bounding box center [197, 127] width 128 height 12
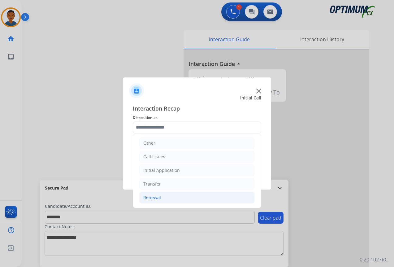
click at [152, 197] on div "Renewal" at bounding box center [152, 197] width 18 height 6
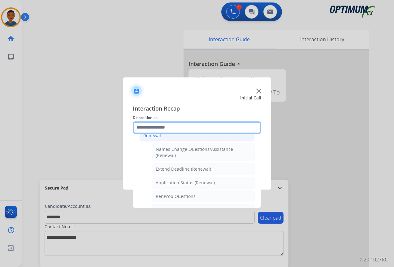
scroll to position [135, 0]
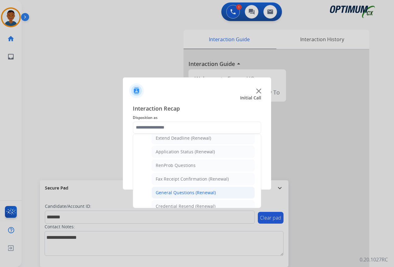
click at [173, 192] on div "General Questions (Renewal)" at bounding box center [186, 192] width 60 height 6
type input "**********"
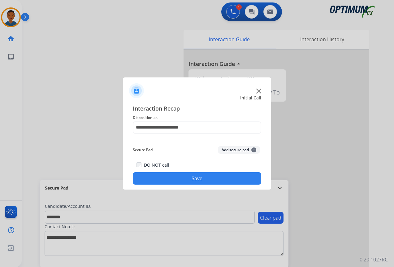
click at [228, 150] on button "Add secure pad +" at bounding box center [239, 149] width 42 height 7
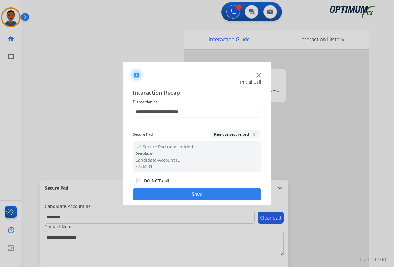
click at [205, 195] on button "Save" at bounding box center [197, 194] width 128 height 12
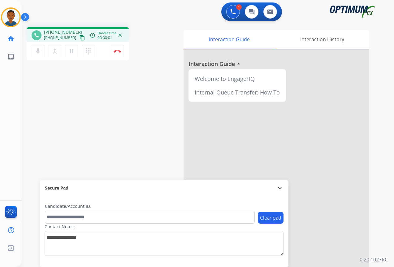
click at [80, 38] on mat-icon "content_copy" at bounding box center [83, 38] width 6 height 6
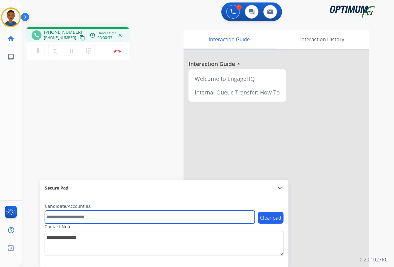
click at [64, 217] on input "text" at bounding box center [150, 216] width 210 height 13
paste input "*******"
type input "*******"
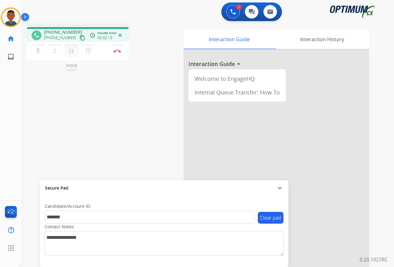
click at [73, 52] on mat-icon "pause" at bounding box center [71, 50] width 7 height 7
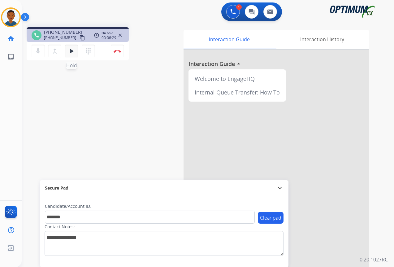
click at [70, 53] on mat-icon "play_arrow" at bounding box center [71, 50] width 7 height 7
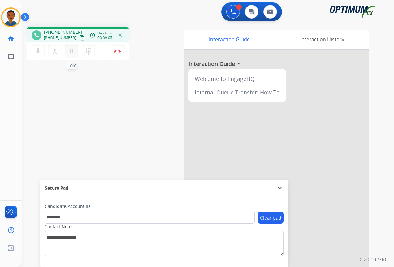
click at [72, 54] on mat-icon "pause" at bounding box center [71, 50] width 7 height 7
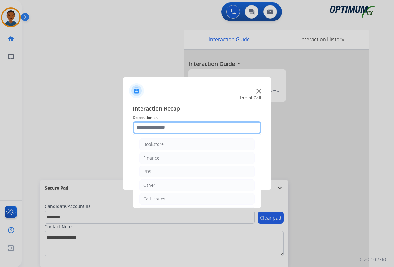
click at [145, 127] on input "text" at bounding box center [197, 127] width 128 height 12
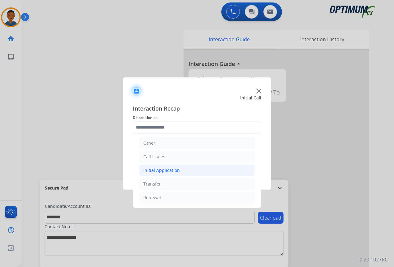
click at [157, 169] on div "Initial Application" at bounding box center [161, 170] width 37 height 6
click at [160, 197] on div "Appeals" at bounding box center [164, 197] width 17 height 6
type input "*******"
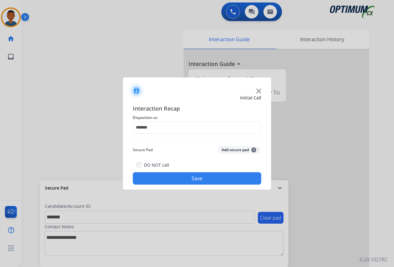
click at [128, 147] on div "Interaction Recap Disposition as ******* Secure Pad Add secure pad + DO NOT cal…" at bounding box center [197, 144] width 148 height 91
click at [230, 149] on button "Add secure pad +" at bounding box center [239, 149] width 42 height 7
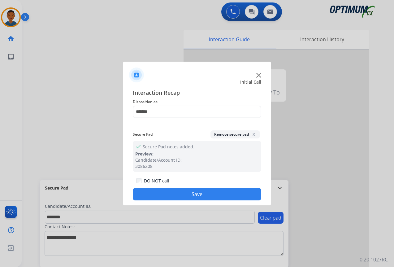
click at [190, 195] on button "Save" at bounding box center [197, 194] width 128 height 12
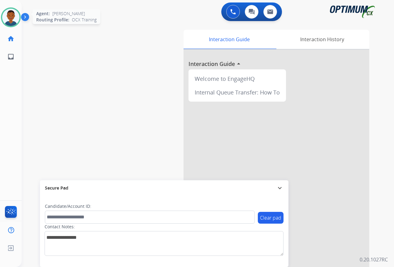
drag, startPoint x: 9, startPoint y: 20, endPoint x: 15, endPoint y: 27, distance: 9.2
click at [9, 20] on img at bounding box center [10, 17] width 17 height 17
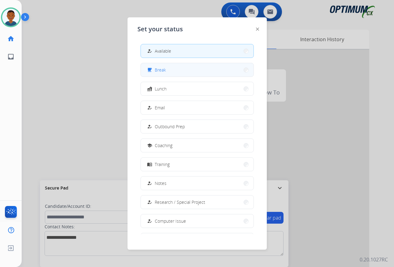
click at [164, 71] on span "Break" at bounding box center [160, 70] width 11 height 6
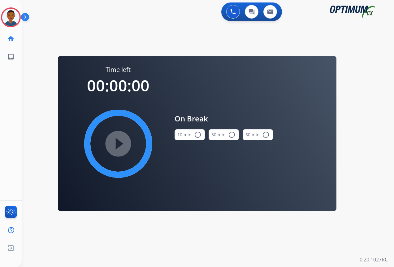
click at [195, 135] on mat-icon "radio_button_unchecked" at bounding box center [197, 134] width 7 height 7
click at [118, 142] on mat-icon "play_circle_filled" at bounding box center [118, 143] width 7 height 7
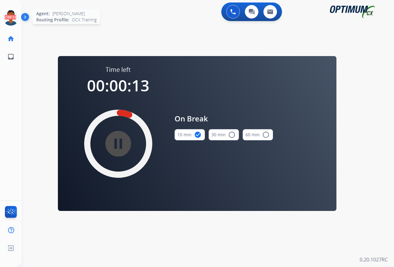
click at [11, 21] on icon at bounding box center [11, 17] width 20 height 20
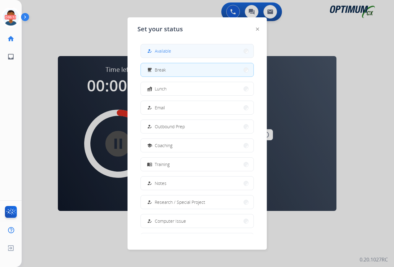
click at [154, 50] on div "how_to_reg" at bounding box center [150, 50] width 9 height 7
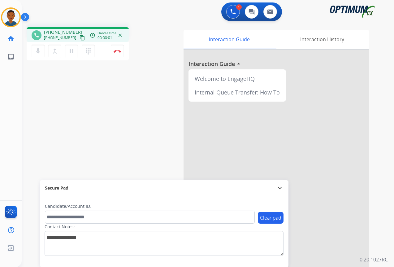
click at [80, 38] on mat-icon "content_copy" at bounding box center [83, 38] width 6 height 6
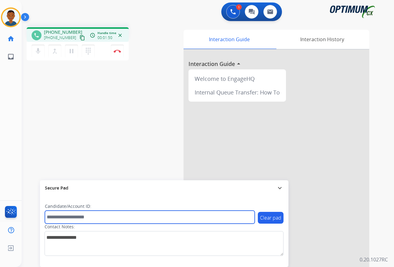
click at [59, 219] on input "text" at bounding box center [150, 216] width 210 height 13
paste input "*******"
type input "*******"
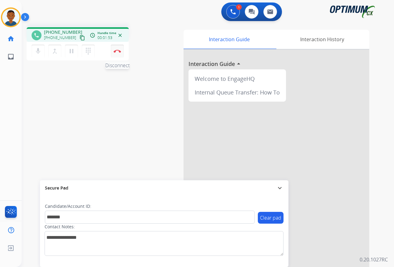
click at [119, 51] on img at bounding box center [117, 51] width 7 height 3
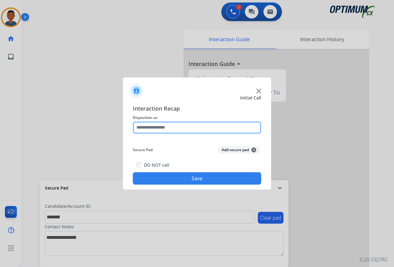
click at [140, 127] on input "text" at bounding box center [197, 127] width 128 height 12
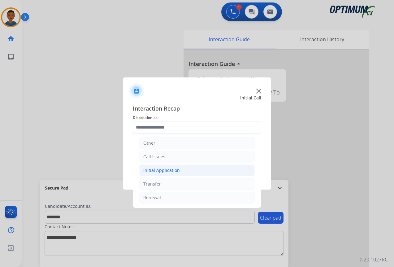
click at [152, 170] on div "Initial Application" at bounding box center [161, 170] width 37 height 6
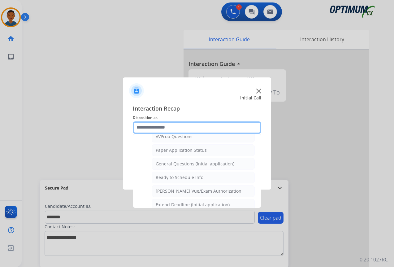
scroll to position [352, 0]
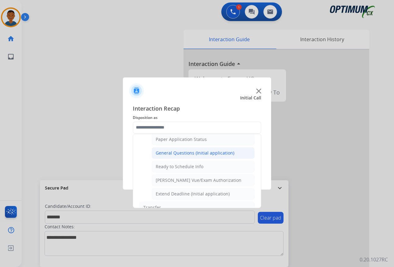
click at [163, 153] on div "General Questions (Initial application)" at bounding box center [195, 153] width 79 height 6
type input "**********"
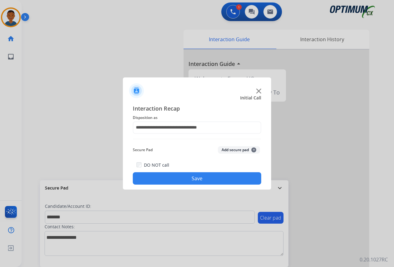
click at [227, 150] on button "Add secure pad +" at bounding box center [239, 149] width 42 height 7
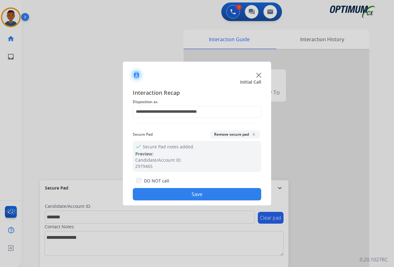
drag, startPoint x: 213, startPoint y: 192, endPoint x: 119, endPoint y: 192, distance: 93.2
click at [211, 192] on button "Save" at bounding box center [197, 194] width 128 height 12
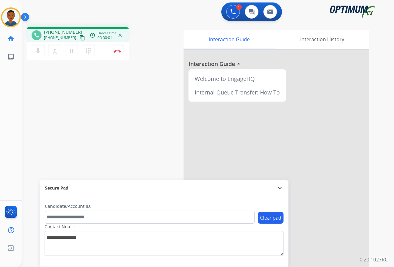
click at [80, 36] on mat-icon "content_copy" at bounding box center [83, 38] width 6 height 6
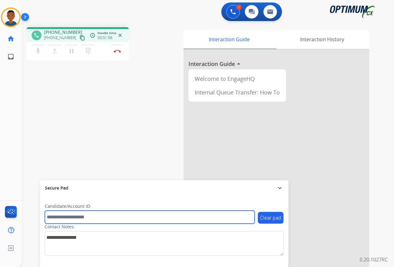
click at [76, 217] on input "text" at bounding box center [150, 216] width 210 height 13
paste input "*******"
type input "*******"
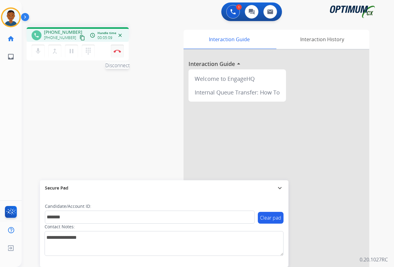
click at [118, 52] on img at bounding box center [117, 51] width 7 height 3
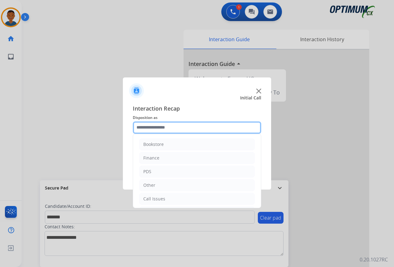
click at [143, 122] on input "text" at bounding box center [197, 127] width 128 height 12
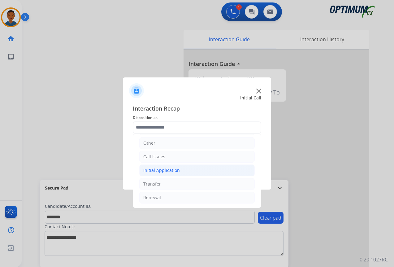
click at [153, 170] on div "Initial Application" at bounding box center [161, 170] width 37 height 6
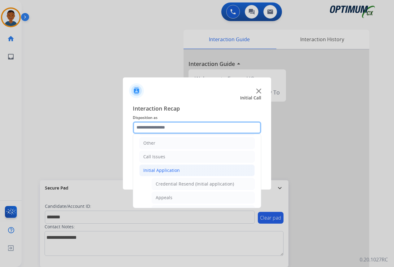
scroll to position [73, 0]
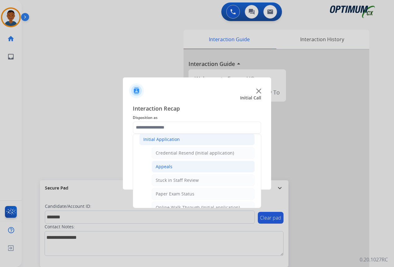
click at [163, 168] on div "Appeals" at bounding box center [164, 166] width 17 height 6
type input "*******"
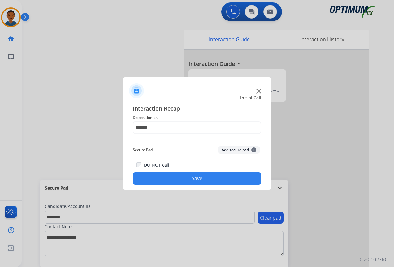
click at [225, 149] on button "Add secure pad +" at bounding box center [239, 149] width 42 height 7
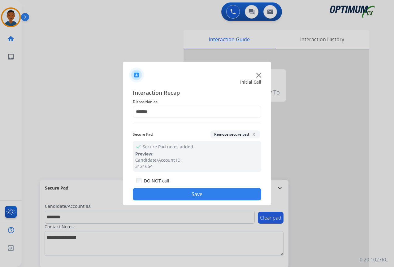
drag, startPoint x: 210, startPoint y: 192, endPoint x: 217, endPoint y: 192, distance: 7.1
click at [210, 192] on button "Save" at bounding box center [197, 194] width 128 height 12
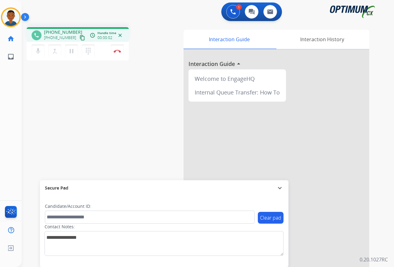
click at [80, 38] on mat-icon "content_copy" at bounding box center [83, 38] width 6 height 6
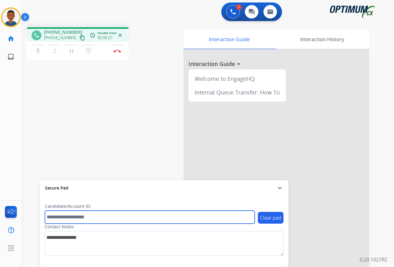
click at [75, 218] on input "text" at bounding box center [150, 216] width 210 height 13
paste input "*******"
type input "*******"
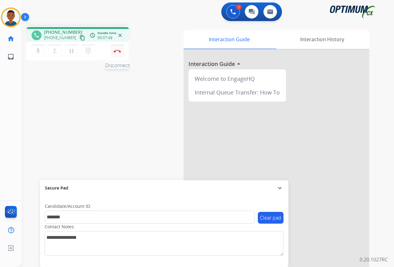
click at [116, 50] on img at bounding box center [117, 51] width 7 height 3
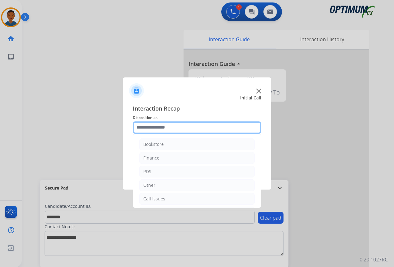
click at [145, 129] on input "text" at bounding box center [197, 127] width 128 height 12
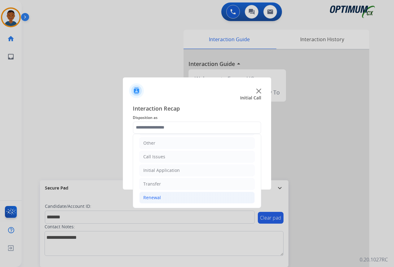
click at [157, 197] on div "Renewal" at bounding box center [152, 197] width 18 height 6
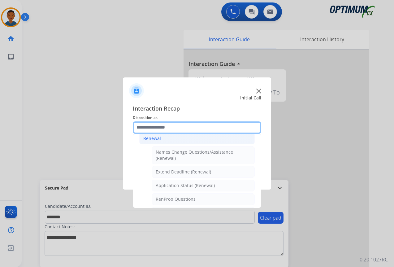
scroll to position [104, 0]
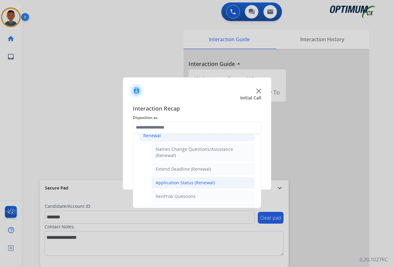
click at [167, 182] on div "Application Status (Renewal)" at bounding box center [185, 183] width 59 height 6
type input "**********"
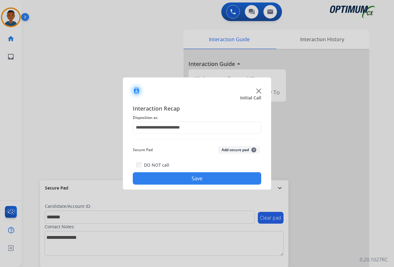
click at [240, 148] on button "Add secure pad +" at bounding box center [239, 149] width 42 height 7
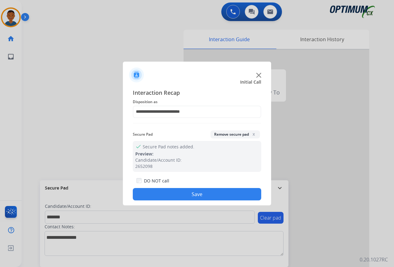
click at [224, 192] on button "Save" at bounding box center [197, 194] width 128 height 12
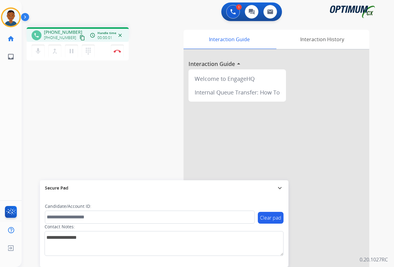
click at [80, 38] on mat-icon "content_copy" at bounding box center [83, 38] width 6 height 6
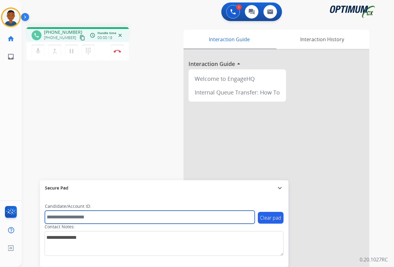
click at [70, 219] on input "text" at bounding box center [150, 216] width 210 height 13
paste input "*******"
type input "*******"
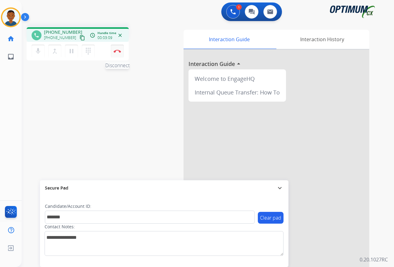
click at [118, 54] on button "Disconnect" at bounding box center [117, 51] width 13 height 13
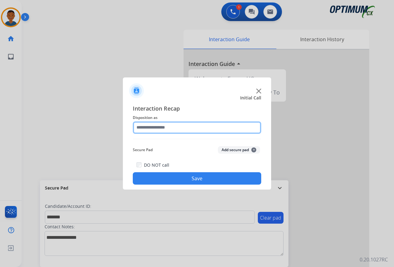
click at [143, 127] on input "text" at bounding box center [197, 127] width 128 height 12
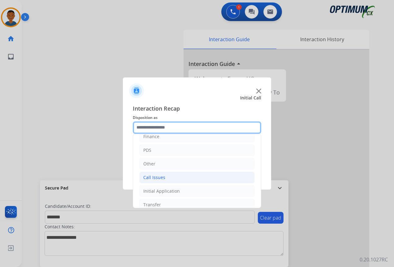
scroll to position [42, 0]
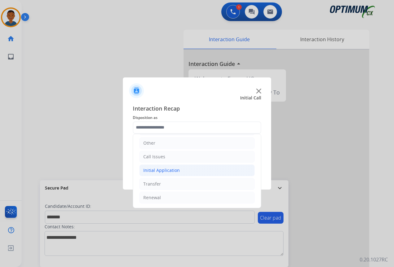
click at [159, 170] on div "Initial Application" at bounding box center [161, 170] width 37 height 6
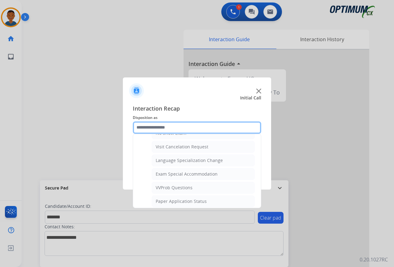
scroll to position [352, 0]
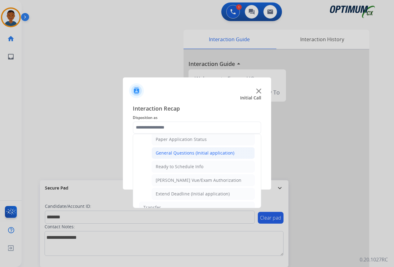
click at [163, 154] on div "General Questions (Initial application)" at bounding box center [195, 153] width 79 height 6
type input "**********"
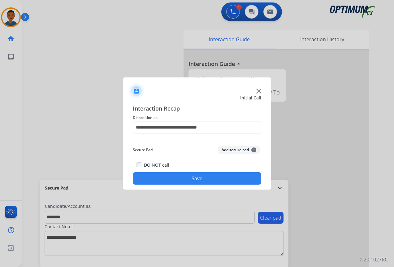
click at [230, 150] on button "Add secure pad +" at bounding box center [239, 149] width 42 height 7
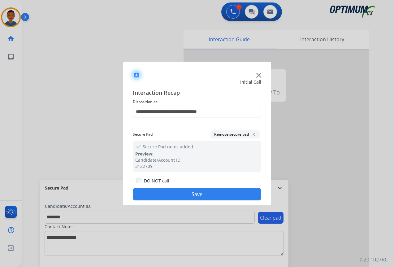
click at [209, 195] on button "Save" at bounding box center [197, 194] width 128 height 12
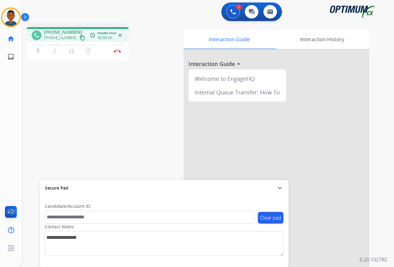
click at [80, 37] on mat-icon "content_copy" at bounding box center [83, 38] width 6 height 6
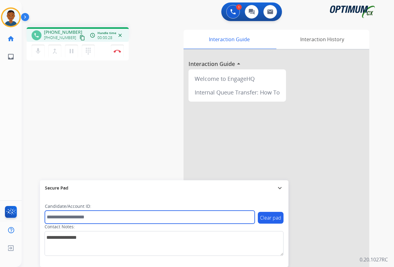
click at [58, 219] on input "text" at bounding box center [150, 216] width 210 height 13
paste input "*******"
type input "*******"
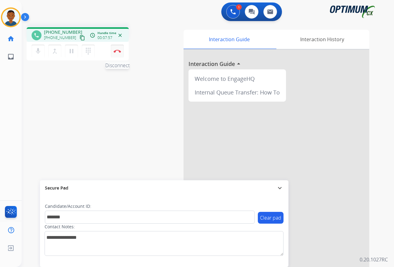
click at [117, 50] on img at bounding box center [117, 51] width 7 height 3
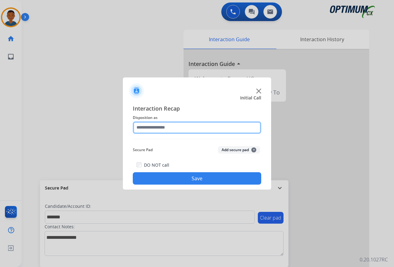
click at [146, 126] on input "text" at bounding box center [197, 127] width 128 height 12
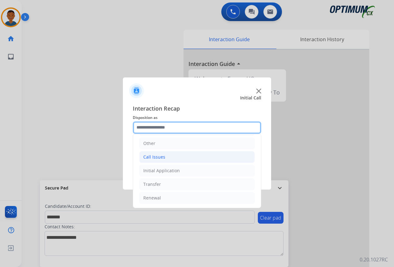
scroll to position [42, 0]
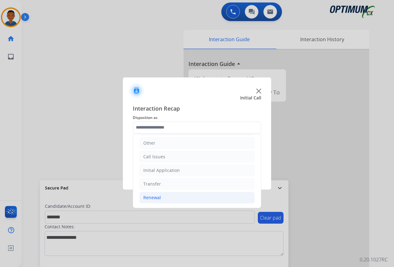
click at [147, 196] on div "Renewal" at bounding box center [152, 197] width 18 height 6
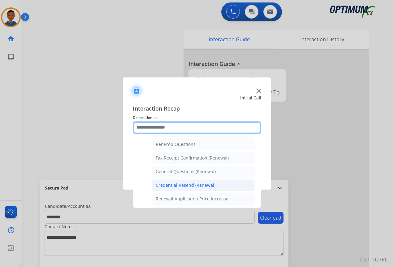
scroll to position [166, 0]
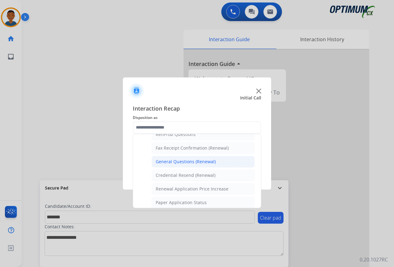
click at [171, 162] on div "General Questions (Renewal)" at bounding box center [186, 161] width 60 height 6
type input "**********"
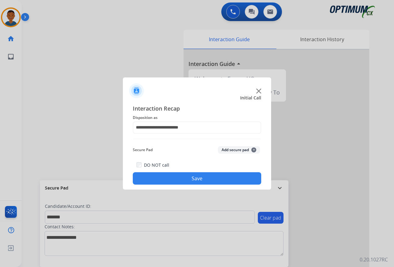
click at [240, 149] on button "Add secure pad +" at bounding box center [239, 149] width 42 height 7
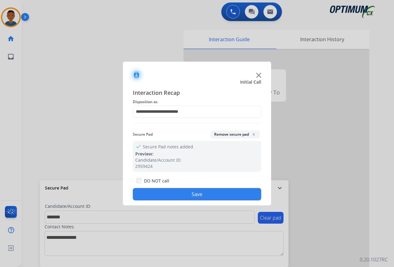
drag, startPoint x: 218, startPoint y: 190, endPoint x: 300, endPoint y: 192, distance: 82.0
click at [218, 191] on button "Save" at bounding box center [197, 194] width 128 height 12
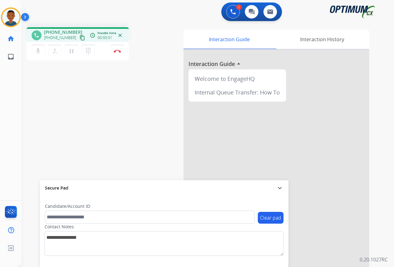
click at [80, 36] on mat-icon "content_copy" at bounding box center [83, 38] width 6 height 6
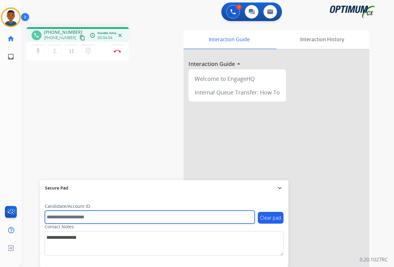
click at [57, 217] on input "text" at bounding box center [150, 216] width 210 height 13
paste input "*******"
type input "*******"
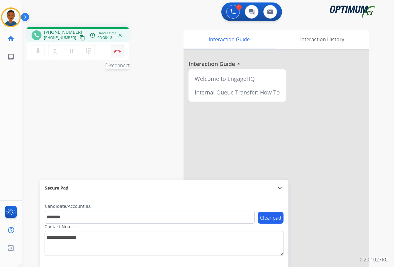
click at [119, 53] on button "Disconnect" at bounding box center [117, 51] width 13 height 13
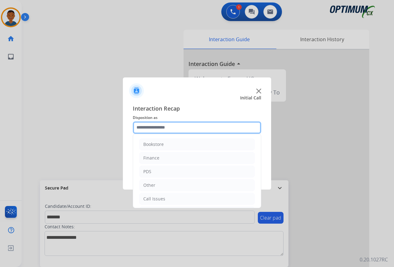
click at [141, 127] on input "text" at bounding box center [197, 127] width 128 height 12
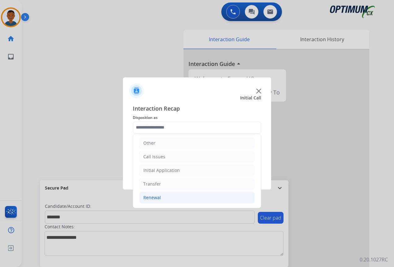
click at [148, 197] on div "Renewal" at bounding box center [152, 197] width 18 height 6
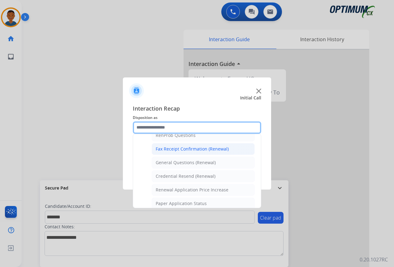
scroll to position [166, 0]
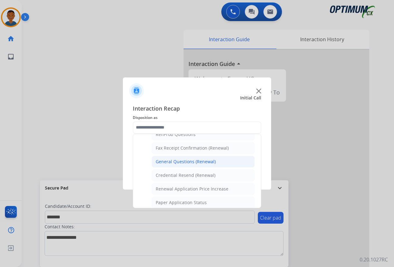
click at [170, 160] on div "General Questions (Renewal)" at bounding box center [186, 161] width 60 height 6
type input "**********"
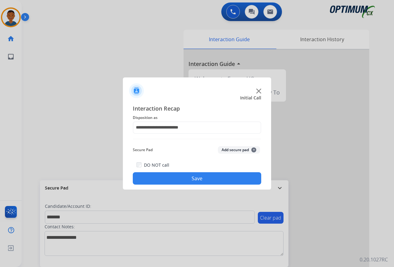
click at [233, 150] on button "Add secure pad +" at bounding box center [239, 149] width 42 height 7
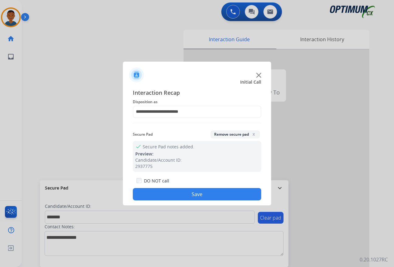
click at [226, 192] on button "Save" at bounding box center [197, 194] width 128 height 12
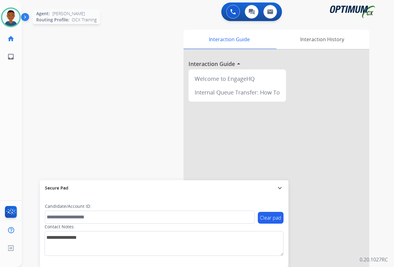
click at [11, 20] on img at bounding box center [10, 17] width 17 height 17
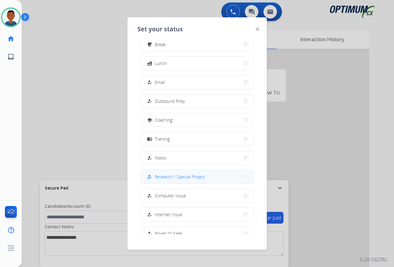
scroll to position [58, 0]
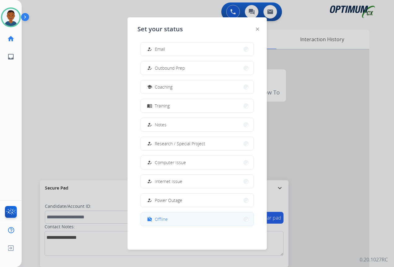
click at [174, 218] on button "work_off Offline" at bounding box center [197, 218] width 113 height 13
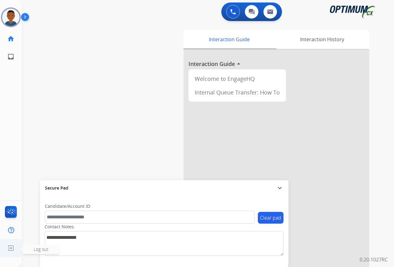
click at [38, 249] on span "Log out" at bounding box center [41, 249] width 15 height 6
